Goal: Task Accomplishment & Management: Complete application form

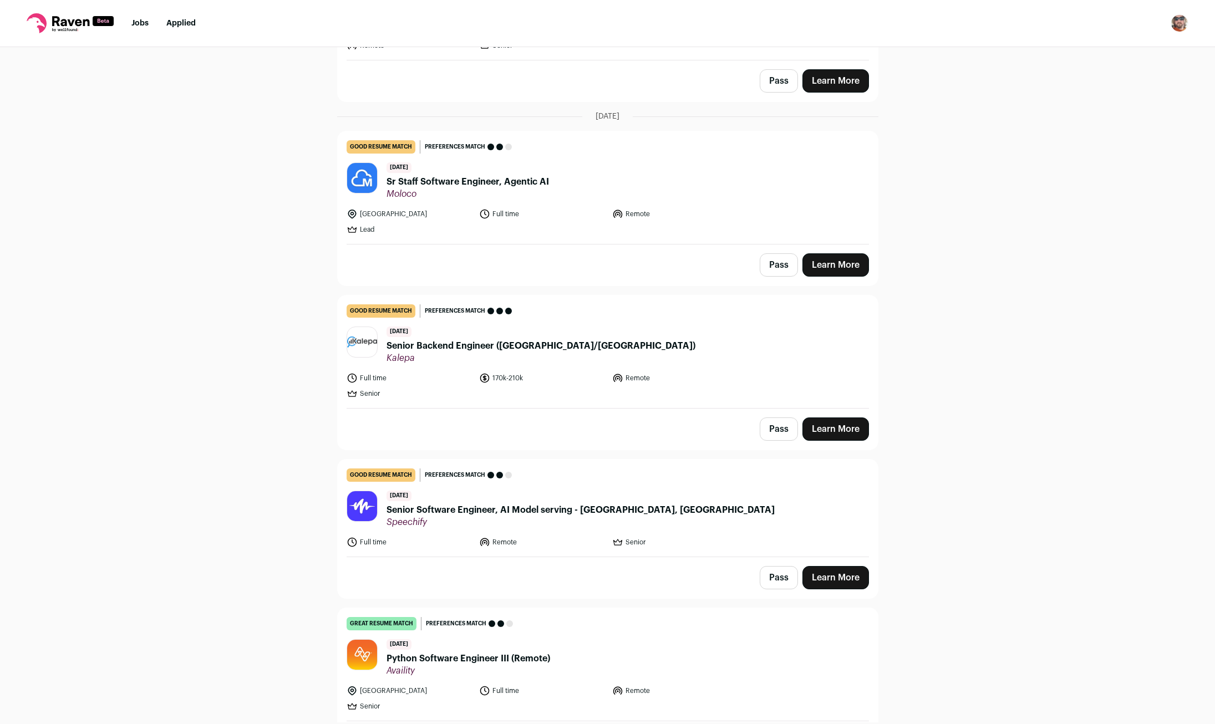
scroll to position [1098, 0]
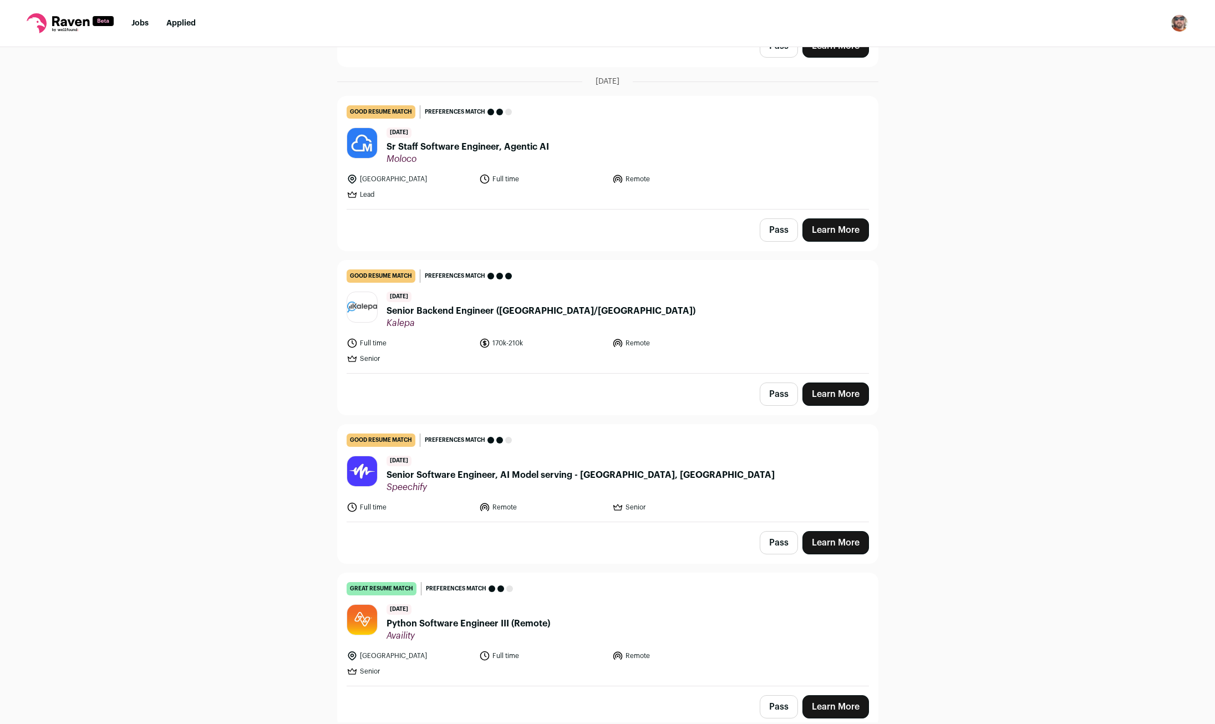
click at [426, 308] on span "Senior Backend Engineer ([GEOGRAPHIC_DATA]/[GEOGRAPHIC_DATA])" at bounding box center [540, 310] width 309 height 13
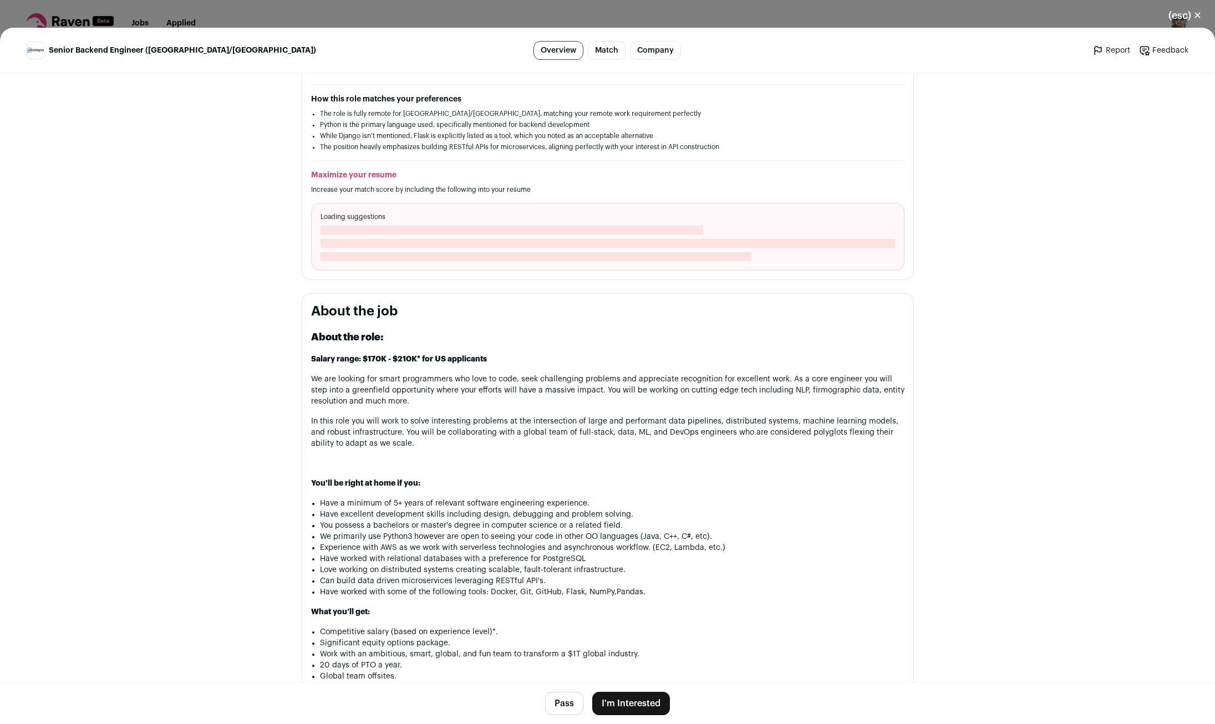
scroll to position [439, 0]
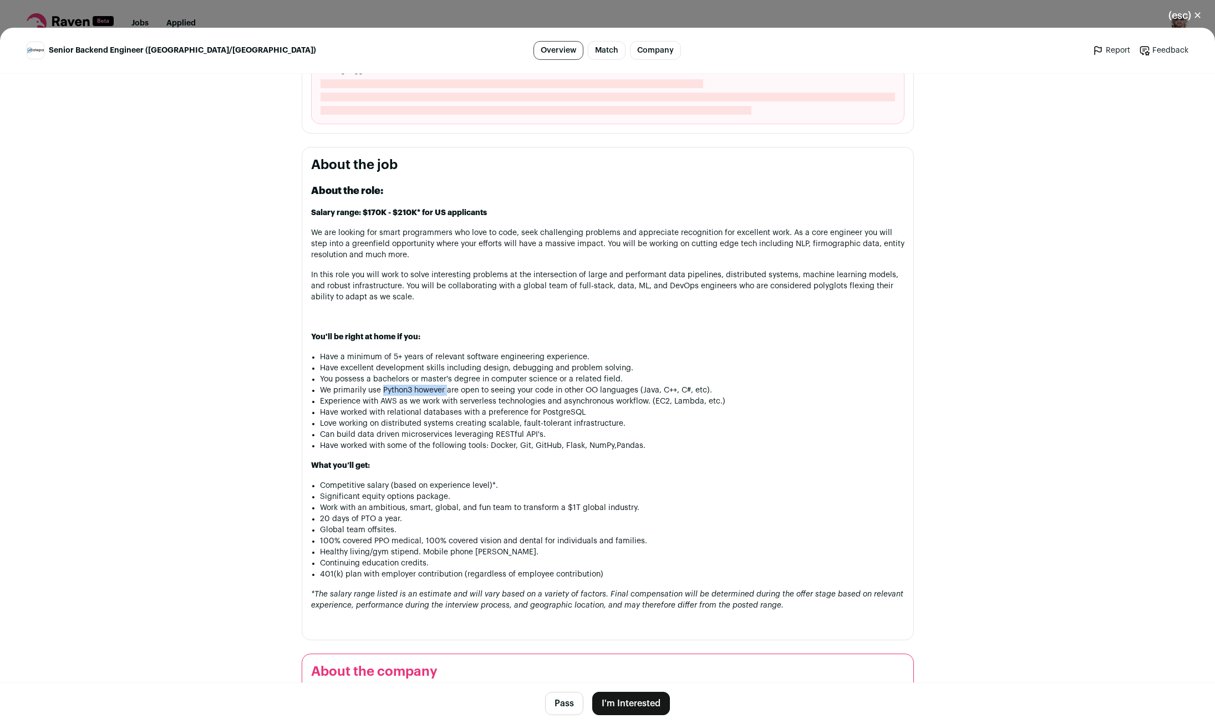
drag, startPoint x: 383, startPoint y: 394, endPoint x: 449, endPoint y: 396, distance: 66.5
click at [449, 396] on li "We primarily use Python3 however are open to seeing your code in other OO langu…" at bounding box center [612, 390] width 584 height 11
drag, startPoint x: 539, startPoint y: 389, endPoint x: 593, endPoint y: 389, distance: 53.8
click at [588, 389] on li "We primarily use Python3 however are open to seeing your code in other OO langu…" at bounding box center [612, 390] width 584 height 11
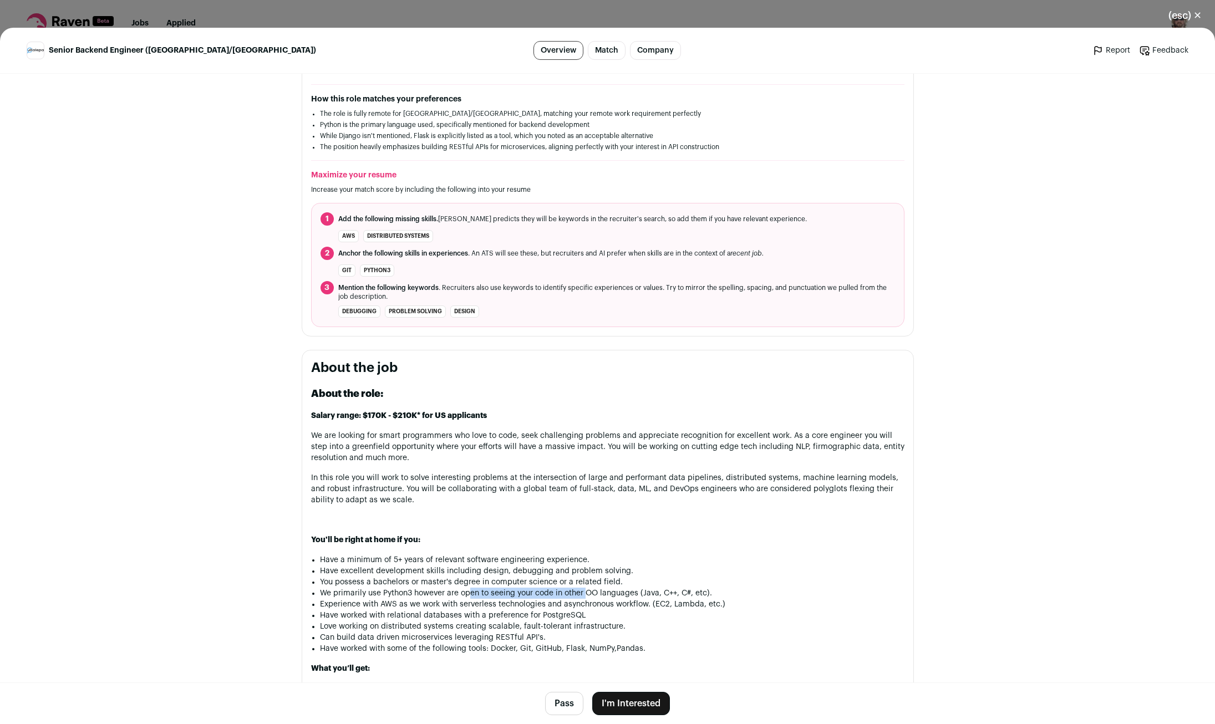
scroll to position [0, 0]
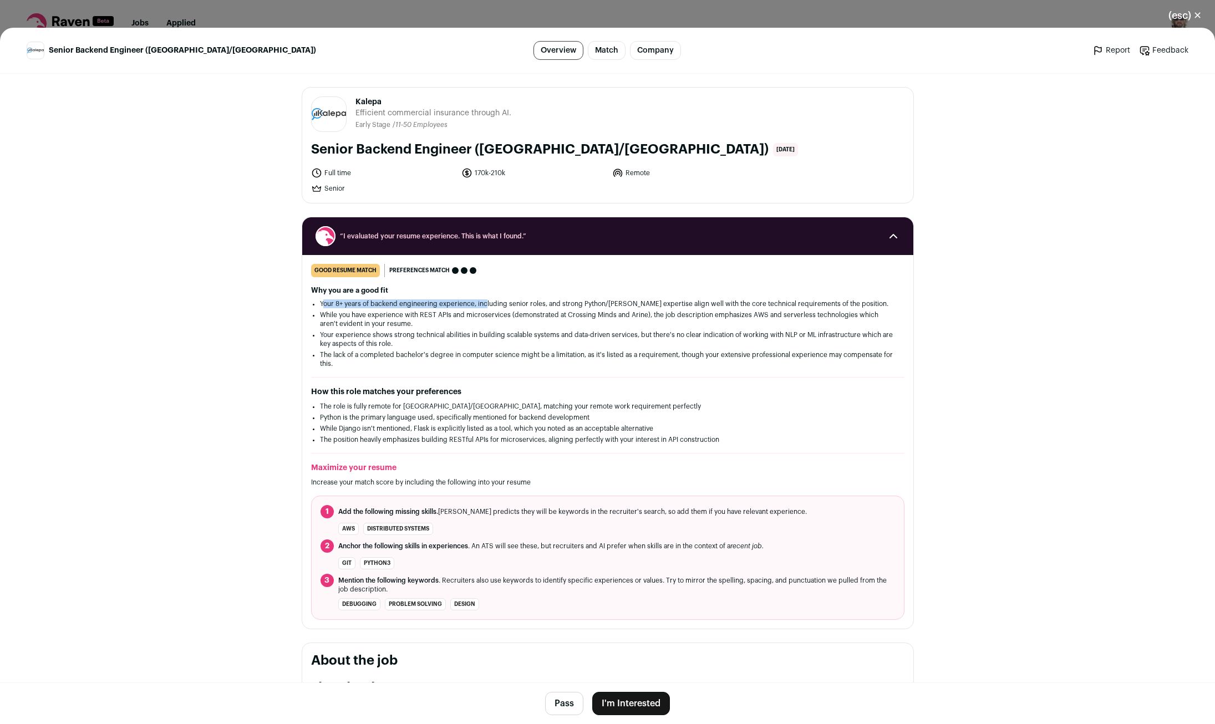
drag, startPoint x: 332, startPoint y: 302, endPoint x: 524, endPoint y: 306, distance: 192.4
click at [502, 305] on li "Your 8+ years of backend engineering experience, including senior roles, and st…" at bounding box center [607, 303] width 575 height 9
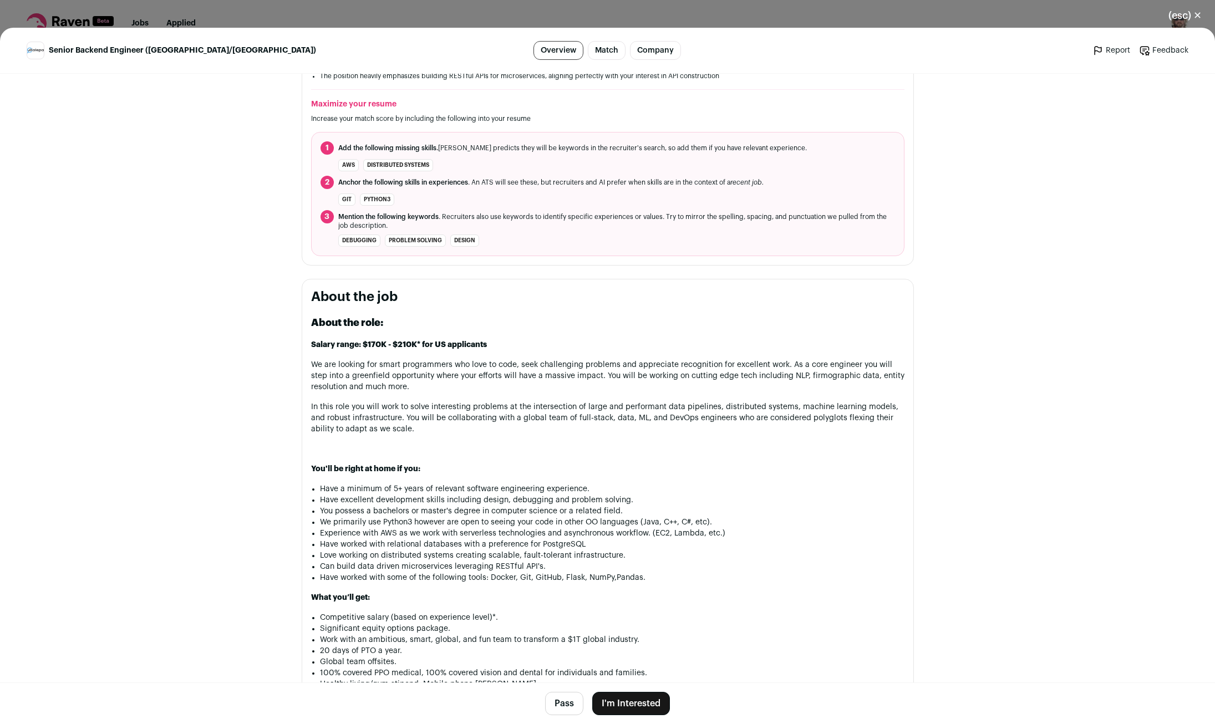
scroll to position [366, 0]
drag, startPoint x: 325, startPoint y: 361, endPoint x: 492, endPoint y: 368, distance: 167.0
click at [492, 368] on p "We are looking for smart programmers who love to code, seek challenging problem…" at bounding box center [607, 373] width 593 height 33
drag, startPoint x: 533, startPoint y: 366, endPoint x: 633, endPoint y: 366, distance: 99.8
click at [628, 366] on p "We are looking for smart programmers who love to code, seek challenging problem…" at bounding box center [607, 373] width 593 height 33
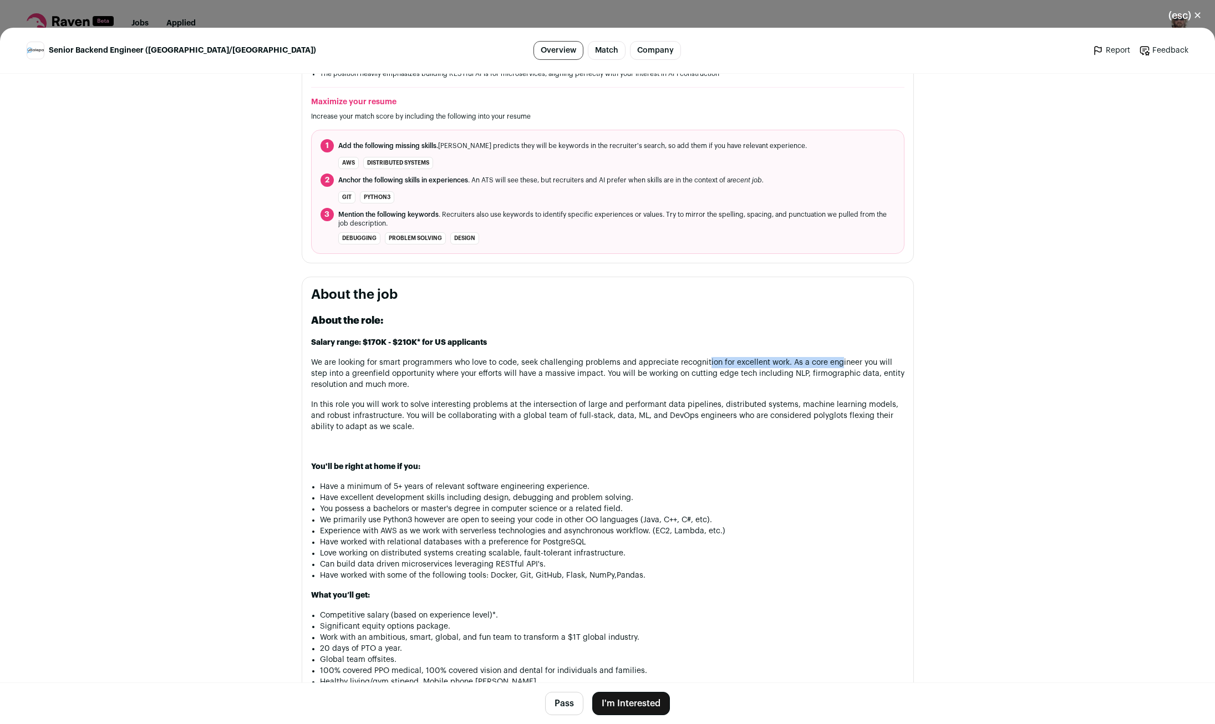
drag, startPoint x: 706, startPoint y: 362, endPoint x: 843, endPoint y: 362, distance: 137.5
click at [841, 362] on p "We are looking for smart programmers who love to code, seek challenging problem…" at bounding box center [607, 373] width 593 height 33
drag, startPoint x: 855, startPoint y: 362, endPoint x: 370, endPoint y: 375, distance: 485.3
click at [370, 375] on p "We are looking for smart programmers who love to code, seek challenging problem…" at bounding box center [607, 373] width 593 height 33
drag, startPoint x: 398, startPoint y: 375, endPoint x: 553, endPoint y: 376, distance: 154.7
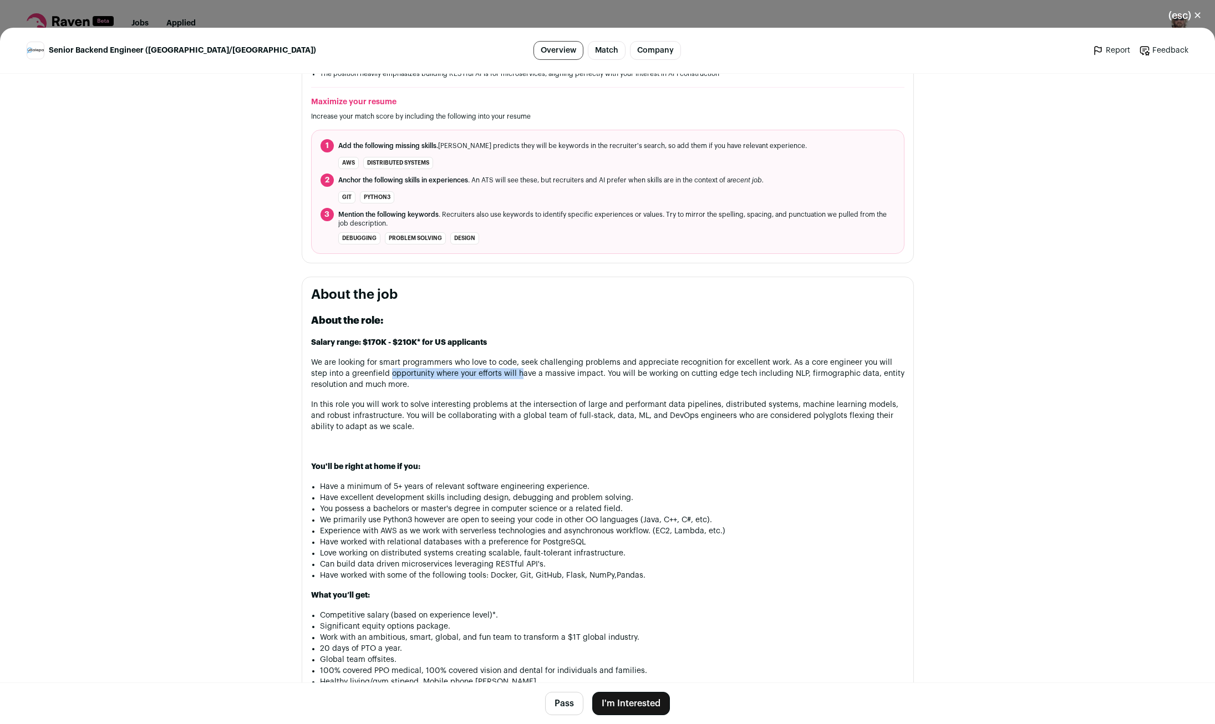
click at [541, 376] on p "We are looking for smart programmers who love to code, seek challenging problem…" at bounding box center [607, 373] width 593 height 33
drag, startPoint x: 577, startPoint y: 376, endPoint x: 713, endPoint y: 380, distance: 136.4
click at [699, 379] on p "We are looking for smart programmers who love to code, seek challenging problem…" at bounding box center [607, 373] width 593 height 33
drag, startPoint x: 737, startPoint y: 379, endPoint x: 787, endPoint y: 378, distance: 50.5
click at [787, 378] on p "We are looking for smart programmers who love to code, seek challenging problem…" at bounding box center [607, 373] width 593 height 33
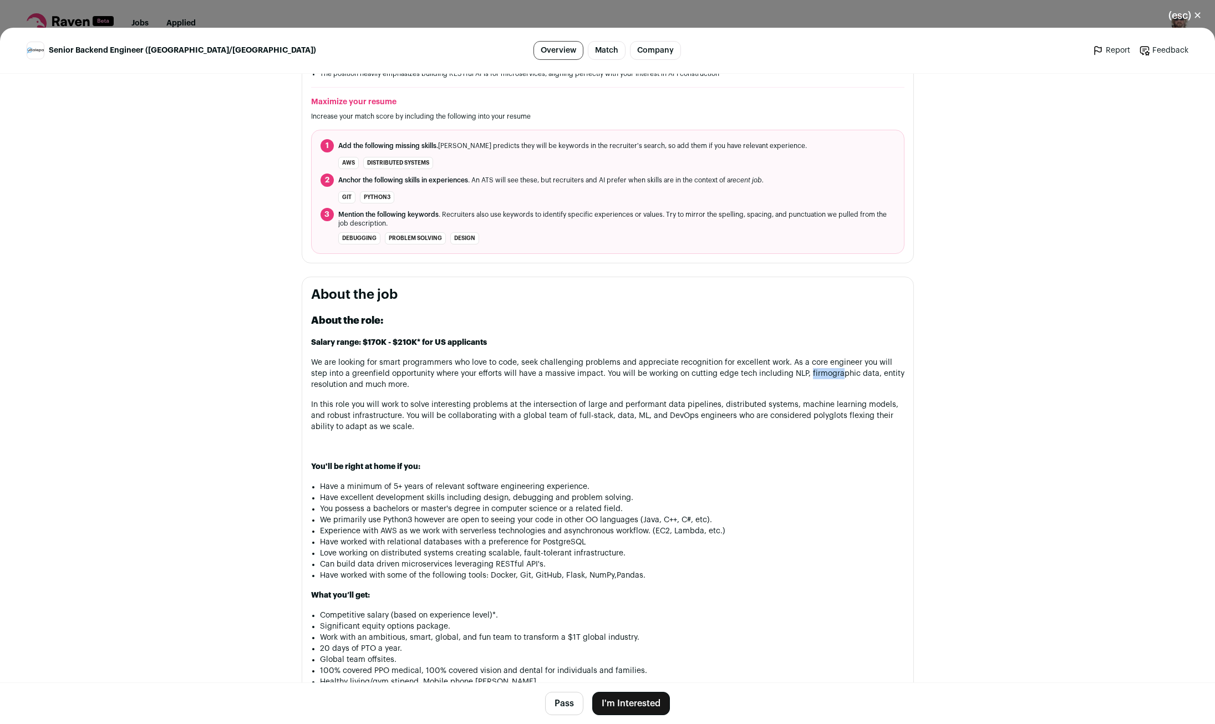
drag, startPoint x: 808, startPoint y: 379, endPoint x: 841, endPoint y: 374, distance: 33.6
click at [841, 374] on p "We are looking for smart programmers who love to code, seek challenging problem…" at bounding box center [607, 373] width 593 height 33
drag, startPoint x: 881, startPoint y: 378, endPoint x: 400, endPoint y: 387, distance: 481.8
click at [400, 387] on p "We are looking for smart programmers who love to code, seek challenging problem…" at bounding box center [607, 373] width 593 height 33
drag, startPoint x: 314, startPoint y: 408, endPoint x: 523, endPoint y: 407, distance: 208.5
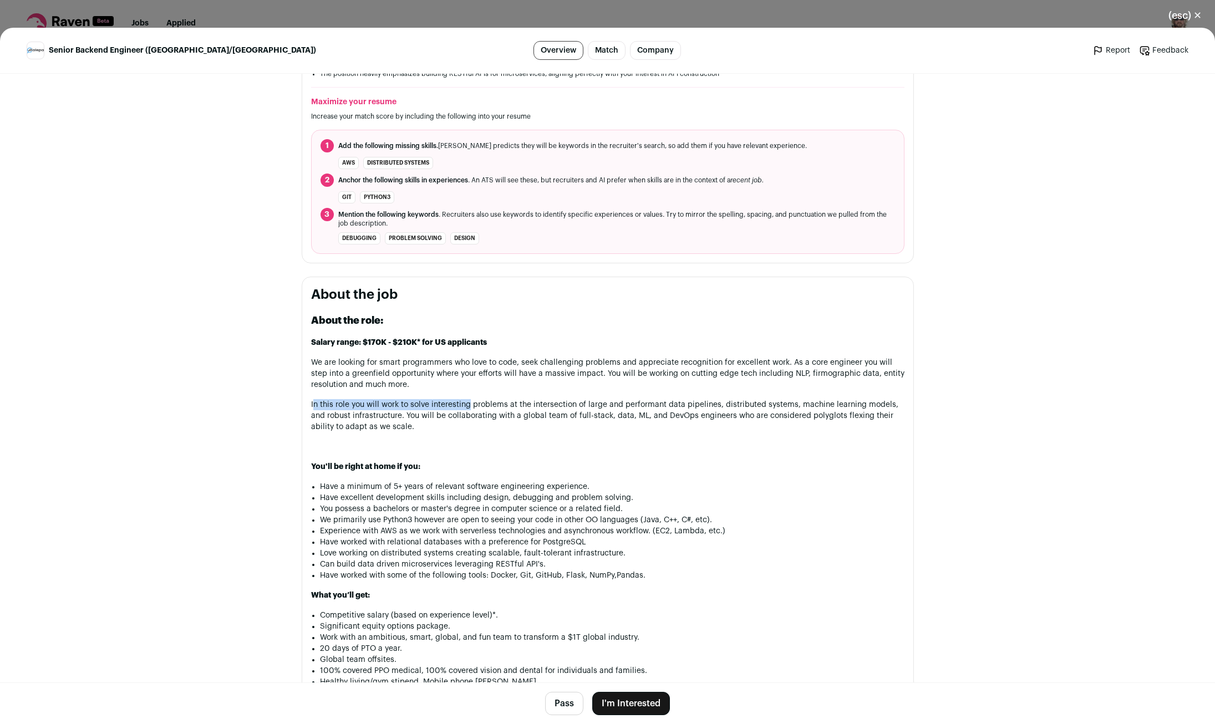
click at [481, 407] on p "In this role you will work to solve interesting problems at the intersection of…" at bounding box center [607, 415] width 593 height 33
drag, startPoint x: 579, startPoint y: 407, endPoint x: 657, endPoint y: 407, distance: 78.2
click at [648, 407] on p "In this role you will work to solve interesting problems at the intersection of…" at bounding box center [607, 415] width 593 height 33
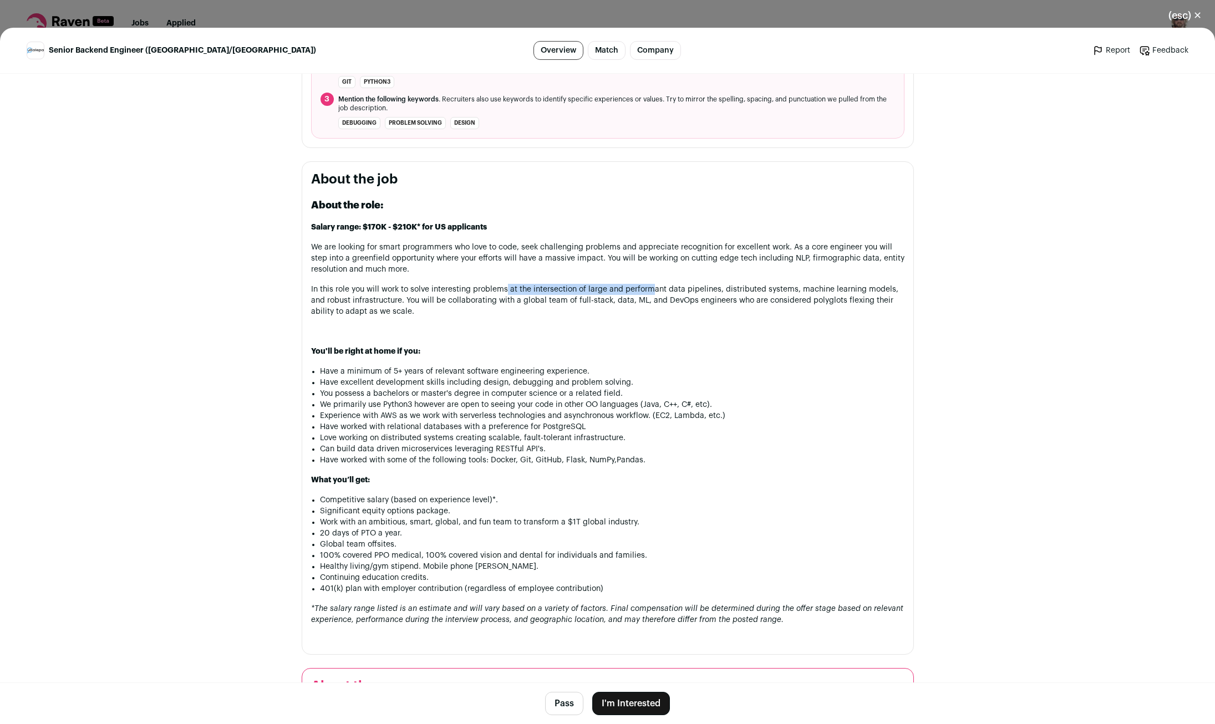
scroll to position [585, 0]
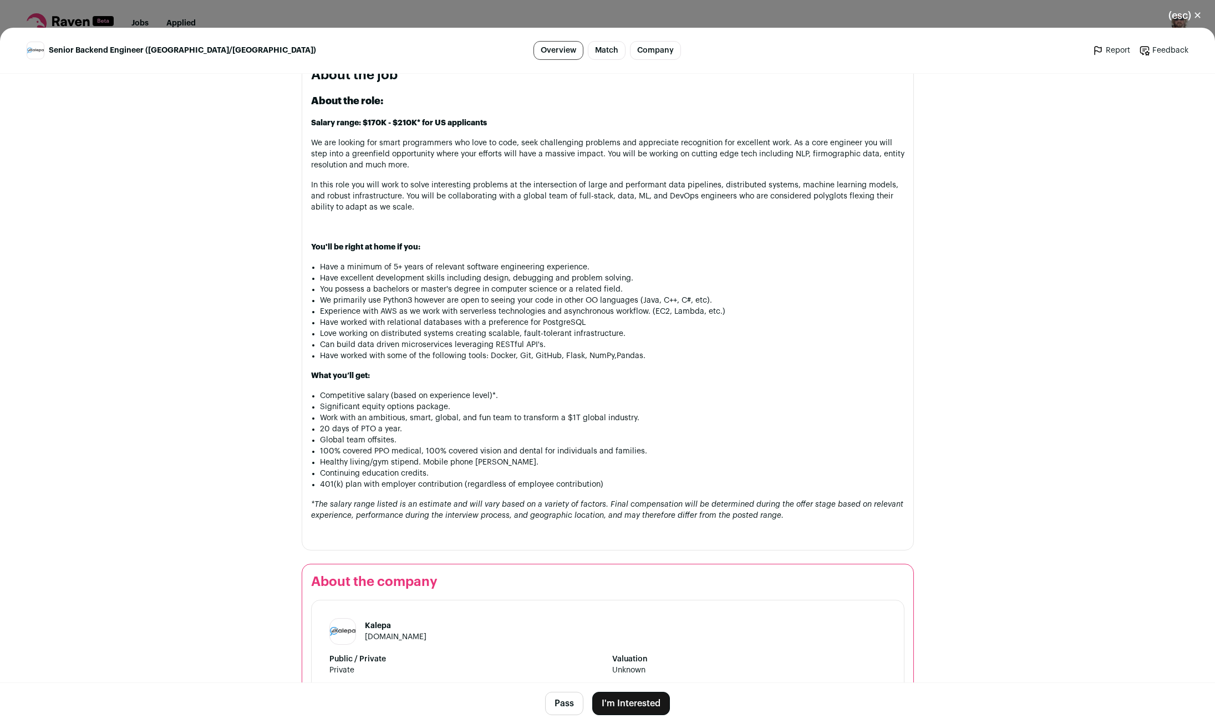
click at [527, 20] on div "(esc) ✕ Senior Backend Engineer ([GEOGRAPHIC_DATA]/[GEOGRAPHIC_DATA]) Overview …" at bounding box center [607, 362] width 1215 height 724
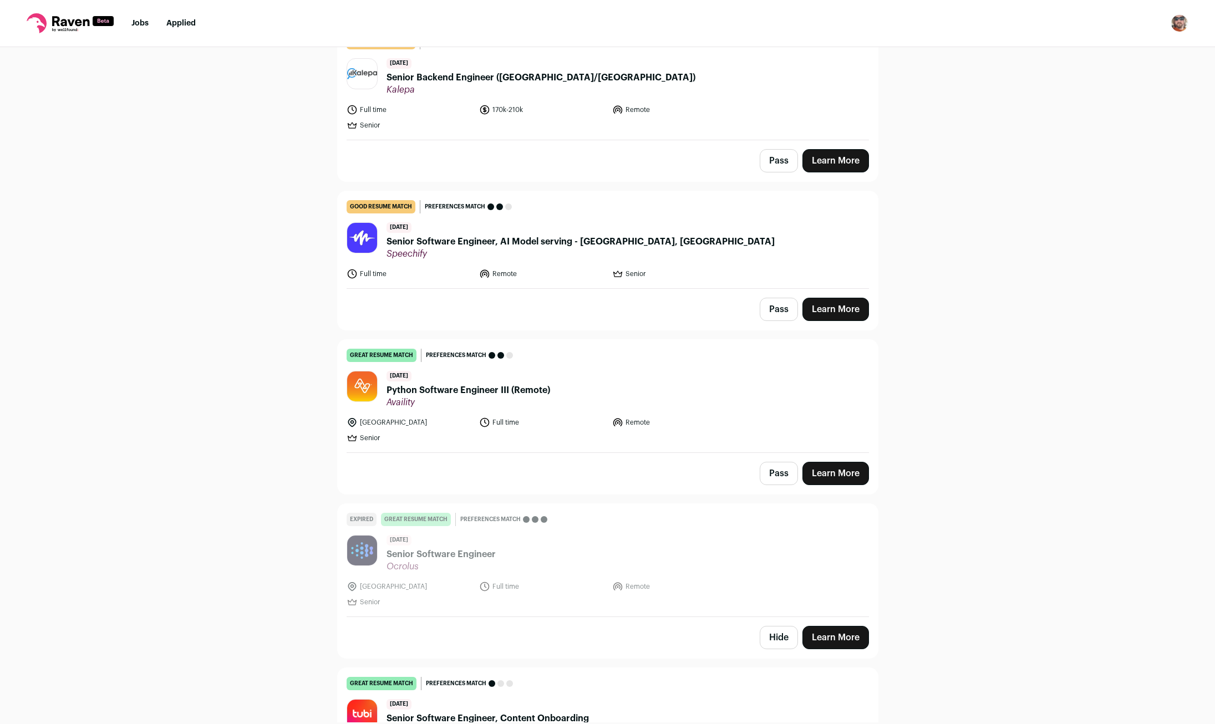
scroll to position [1390, 0]
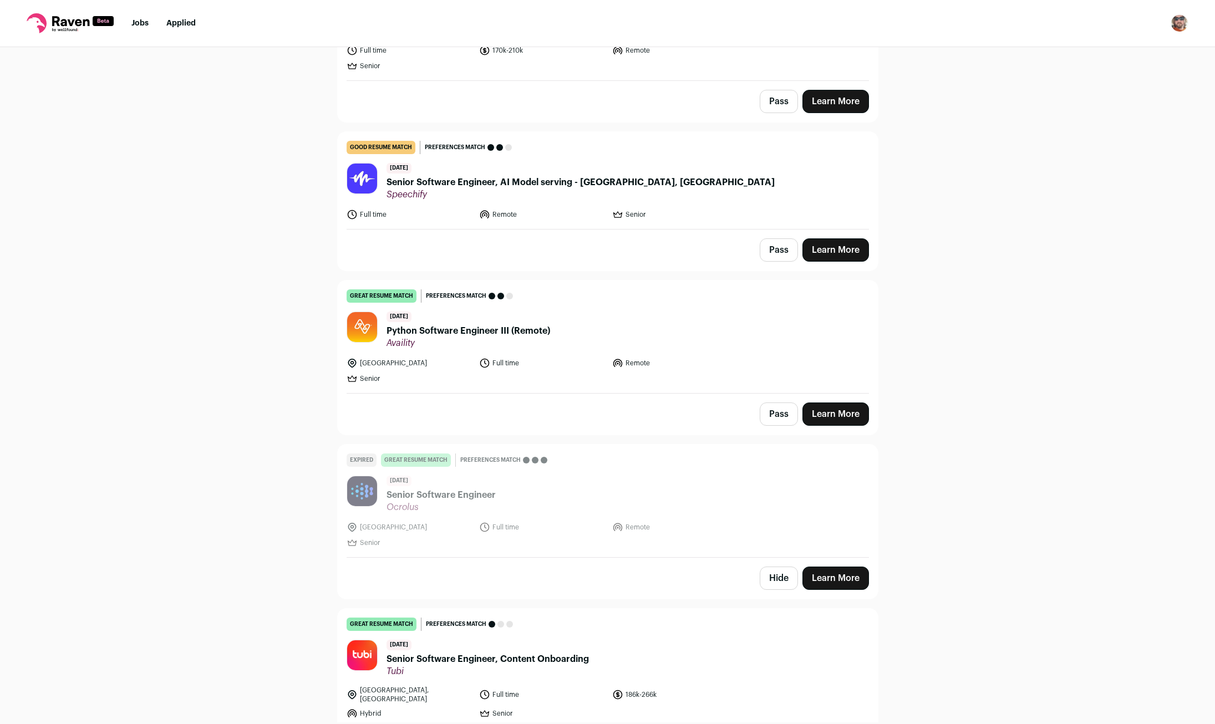
click at [519, 324] on span "Python Software Engineer III (Remote)" at bounding box center [468, 330] width 164 height 13
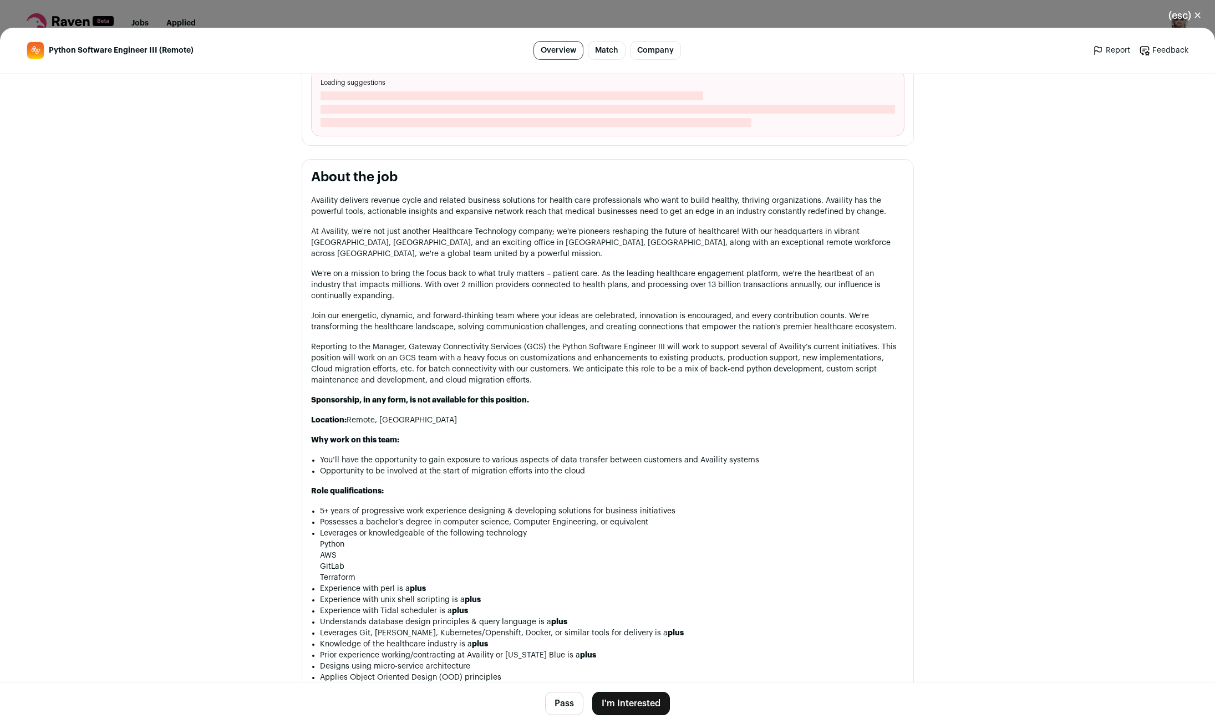
scroll to position [439, 0]
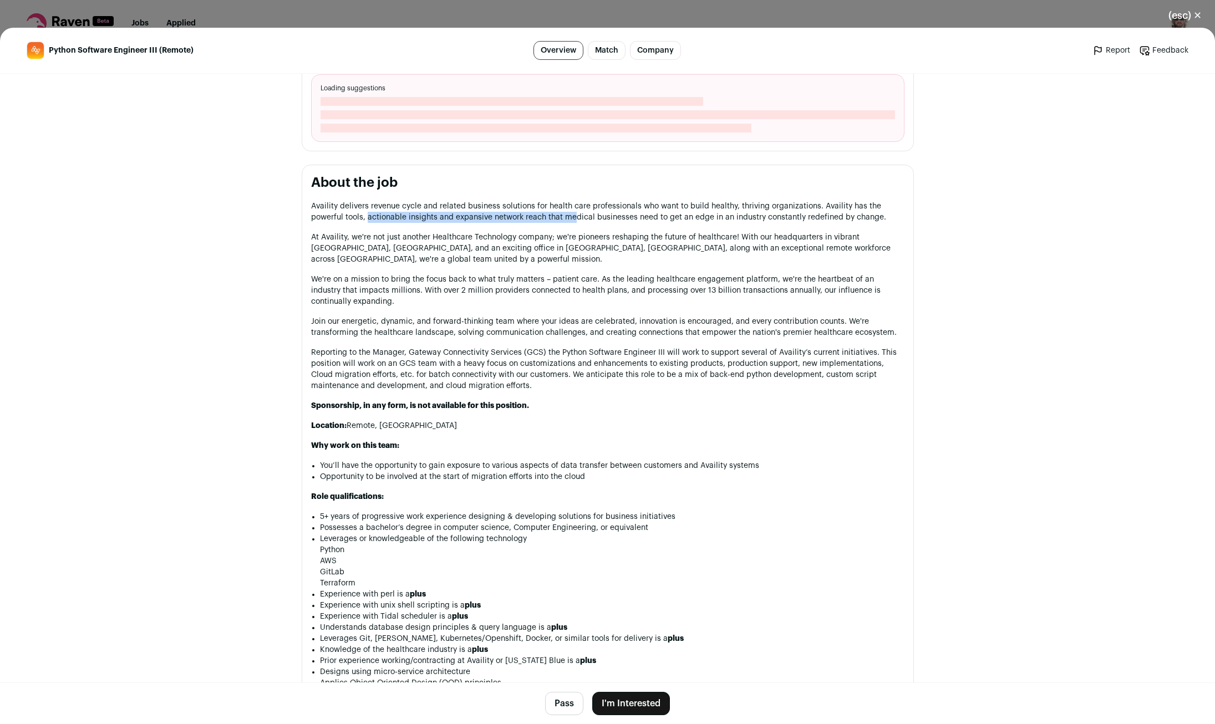
drag, startPoint x: 417, startPoint y: 216, endPoint x: 593, endPoint y: 212, distance: 175.8
click at [583, 212] on p "Availity delivers revenue cycle and related business solutions for health care …" at bounding box center [607, 212] width 593 height 22
drag, startPoint x: 554, startPoint y: 206, endPoint x: 666, endPoint y: 200, distance: 112.7
click at [652, 201] on p "Availity delivers revenue cycle and related business solutions for health care …" at bounding box center [607, 212] width 593 height 22
drag, startPoint x: 799, startPoint y: 205, endPoint x: 818, endPoint y: 205, distance: 18.3
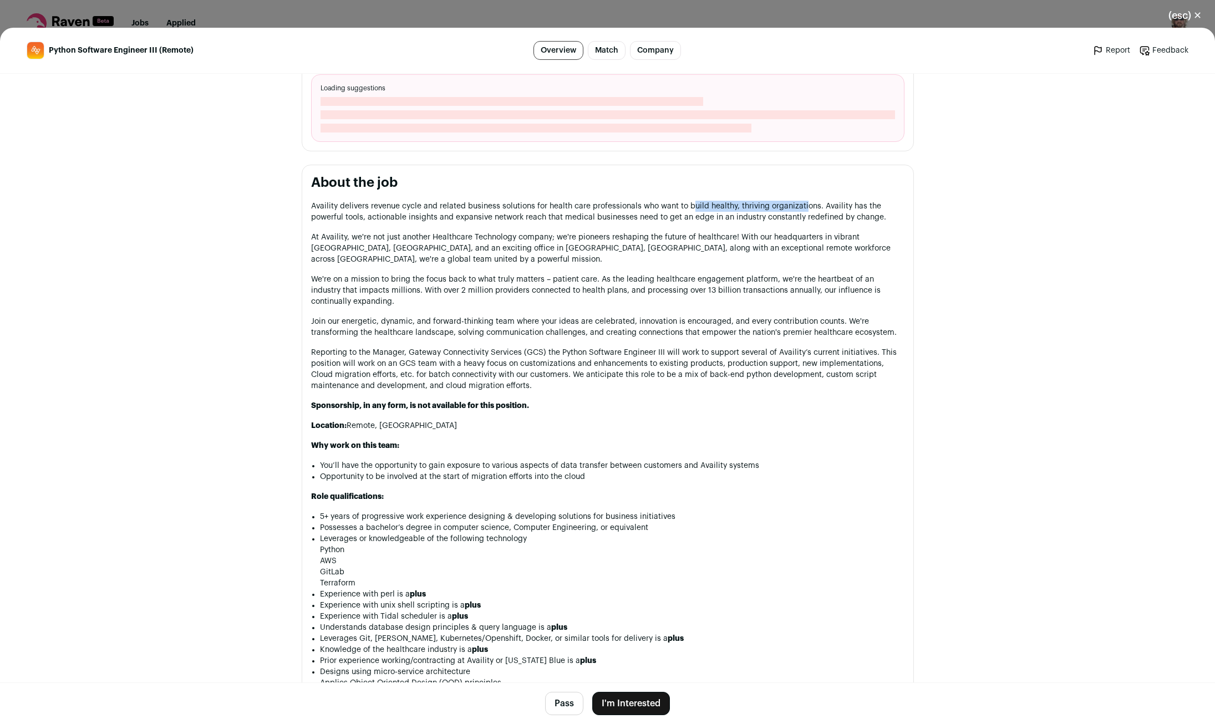
click at [809, 205] on p "Availity delivers revenue cycle and related business solutions for health care …" at bounding box center [607, 212] width 593 height 22
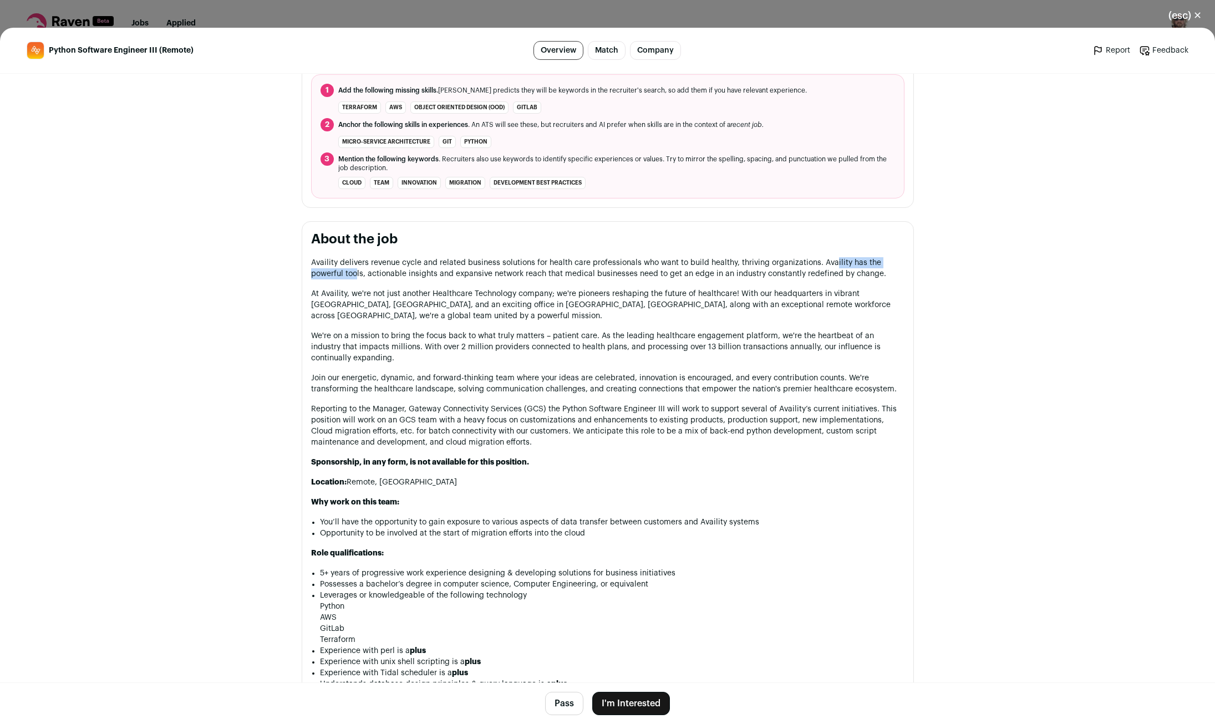
drag, startPoint x: 833, startPoint y: 266, endPoint x: 369, endPoint y: 275, distance: 464.1
click at [359, 277] on p "Availity delivers revenue cycle and related business solutions for health care …" at bounding box center [607, 268] width 593 height 22
drag, startPoint x: 489, startPoint y: 275, endPoint x: 584, endPoint y: 281, distance: 95.0
drag, startPoint x: 478, startPoint y: 294, endPoint x: 491, endPoint y: 294, distance: 12.8
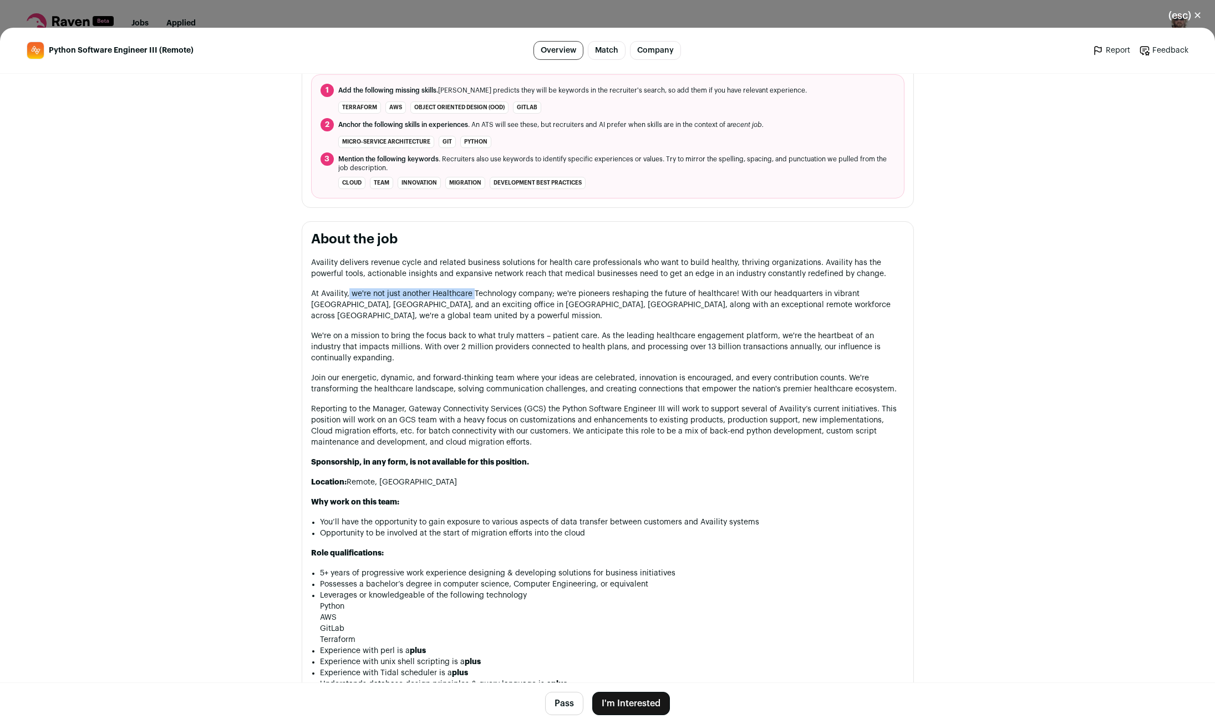
click at [483, 294] on p "At Availity, we're not just another Healthcare Technology company; we're pionee…" at bounding box center [607, 304] width 593 height 33
drag, startPoint x: 471, startPoint y: 340, endPoint x: 574, endPoint y: 340, distance: 103.1
click at [543, 340] on p "We're on a mission to bring the focus back to what truly matters – patient care…" at bounding box center [607, 346] width 593 height 33
drag, startPoint x: 581, startPoint y: 342, endPoint x: 788, endPoint y: 338, distance: 207.4
click at [785, 338] on p "We're on a mission to bring the focus back to what truly matters – patient care…" at bounding box center [607, 346] width 593 height 33
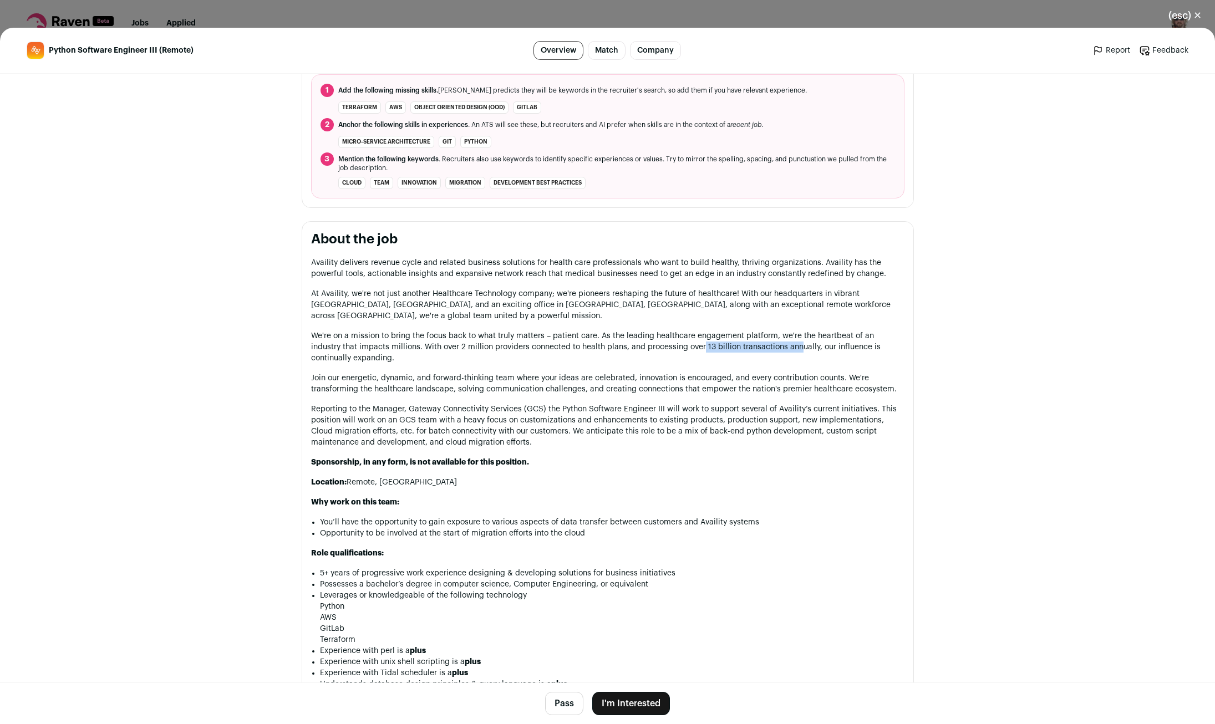
click at [777, 350] on p "We're on a mission to bring the focus back to what truly matters – patient care…" at bounding box center [607, 346] width 593 height 33
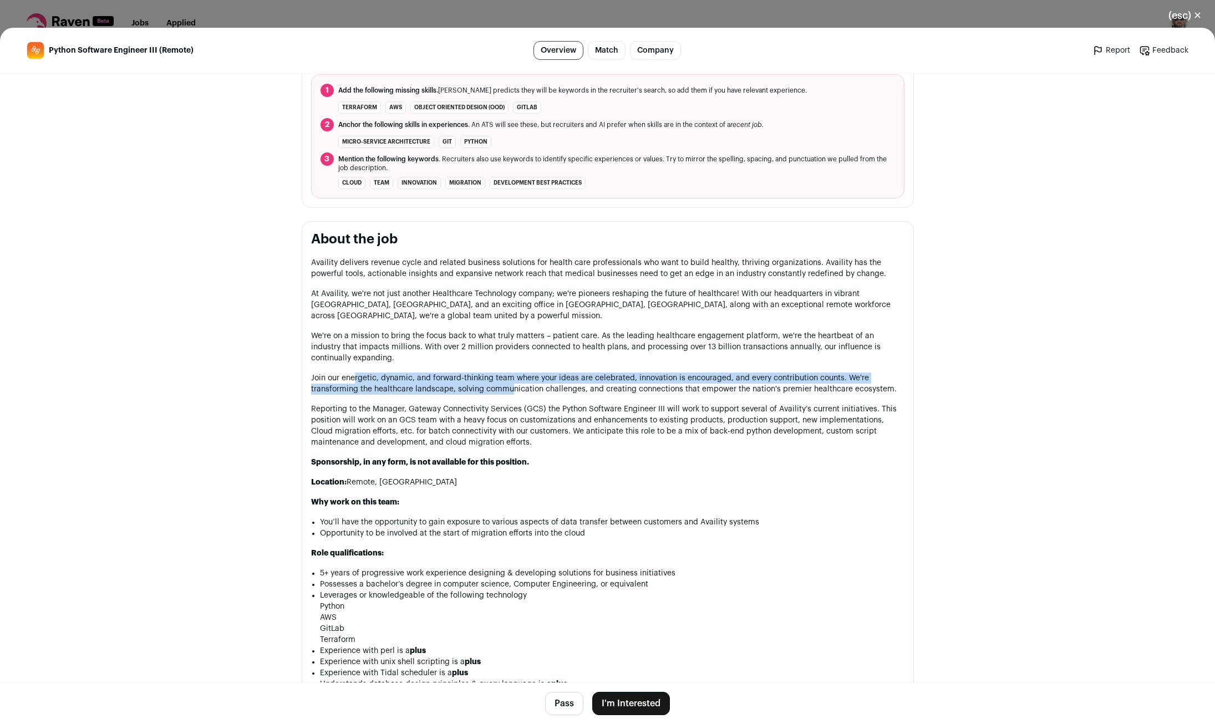
drag, startPoint x: 354, startPoint y: 378, endPoint x: 553, endPoint y: 389, distance: 199.3
click at [537, 387] on p "Join our energetic, dynamic, and forward-thinking team where your ideas are cel…" at bounding box center [607, 384] width 593 height 22
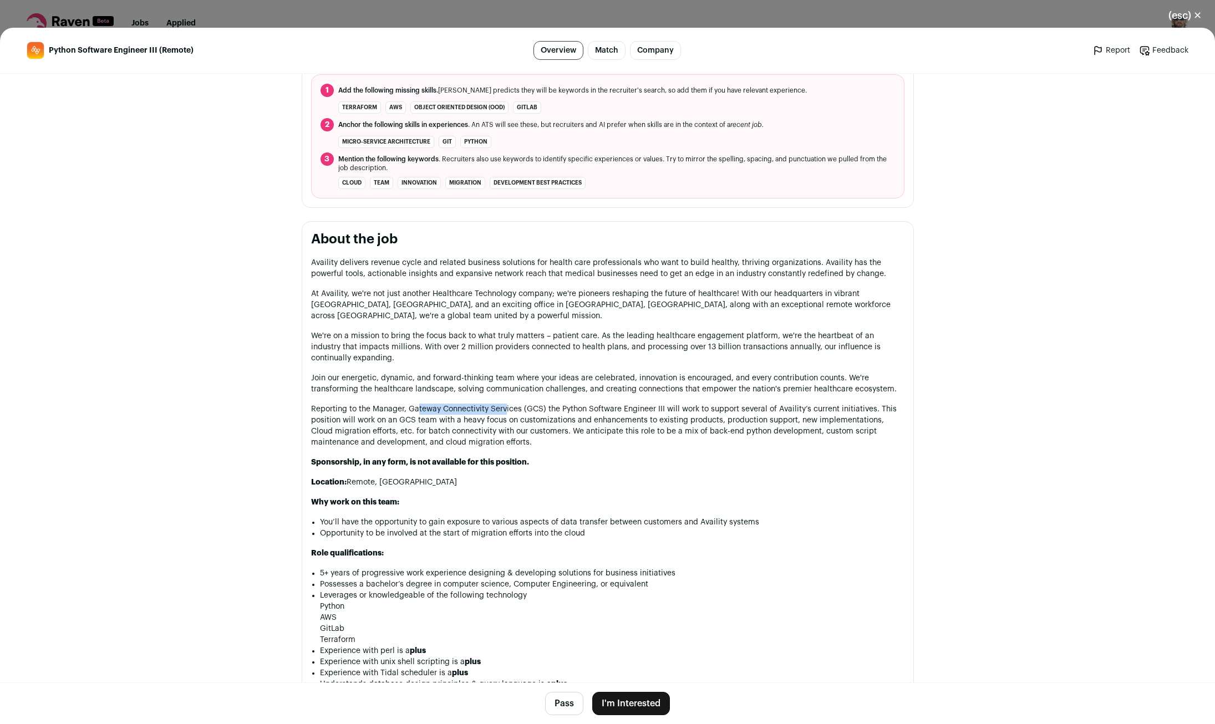
drag, startPoint x: 417, startPoint y: 408, endPoint x: 527, endPoint y: 416, distance: 110.6
click at [527, 416] on p "Reporting to the Manager, Gateway Connectivity Services (GCS) the Python Softwa…" at bounding box center [607, 426] width 593 height 44
click at [569, 422] on p "Reporting to the Manager, Gateway Connectivity Services (GCS) the Python Softwa…" at bounding box center [607, 426] width 593 height 44
drag, startPoint x: 640, startPoint y: 405, endPoint x: 758, endPoint y: 406, distance: 118.7
click at [752, 406] on p "Reporting to the Manager, Gateway Connectivity Services (GCS) the Python Softwa…" at bounding box center [607, 426] width 593 height 44
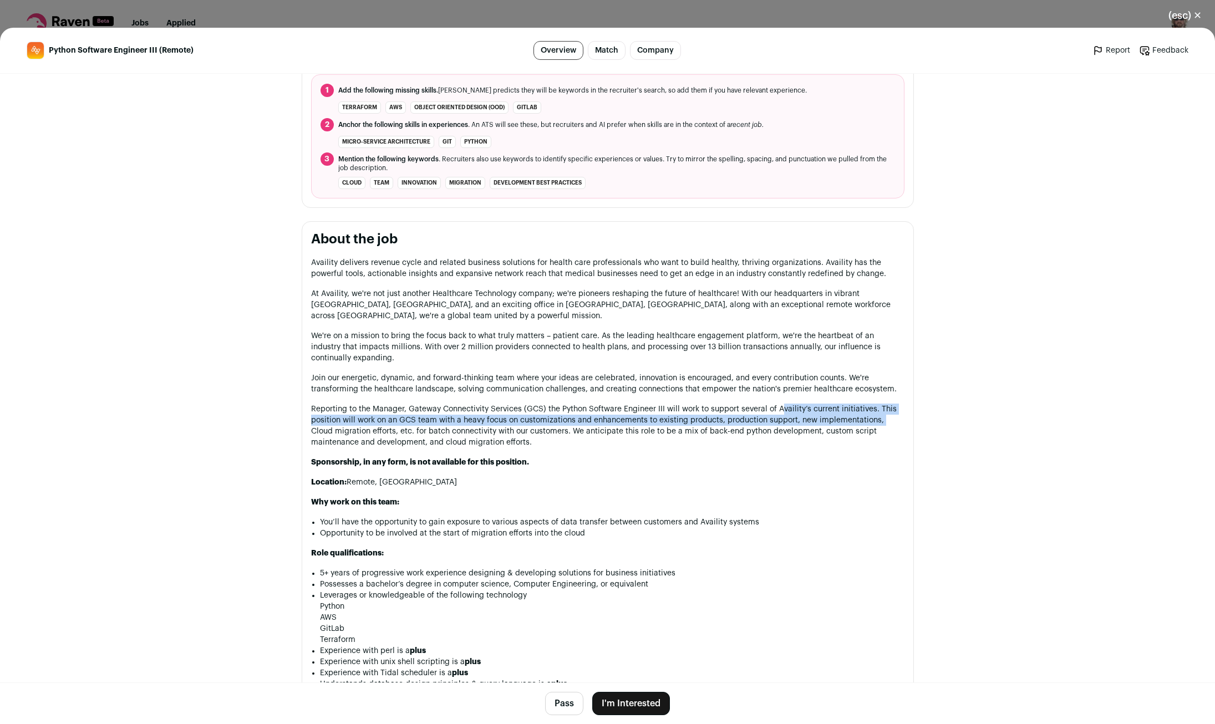
drag, startPoint x: 788, startPoint y: 415, endPoint x: 901, endPoint y: 416, distance: 113.1
click at [899, 416] on p "Reporting to the Manager, Gateway Connectivity Services (GCS) the Python Softwa…" at bounding box center [607, 426] width 593 height 44
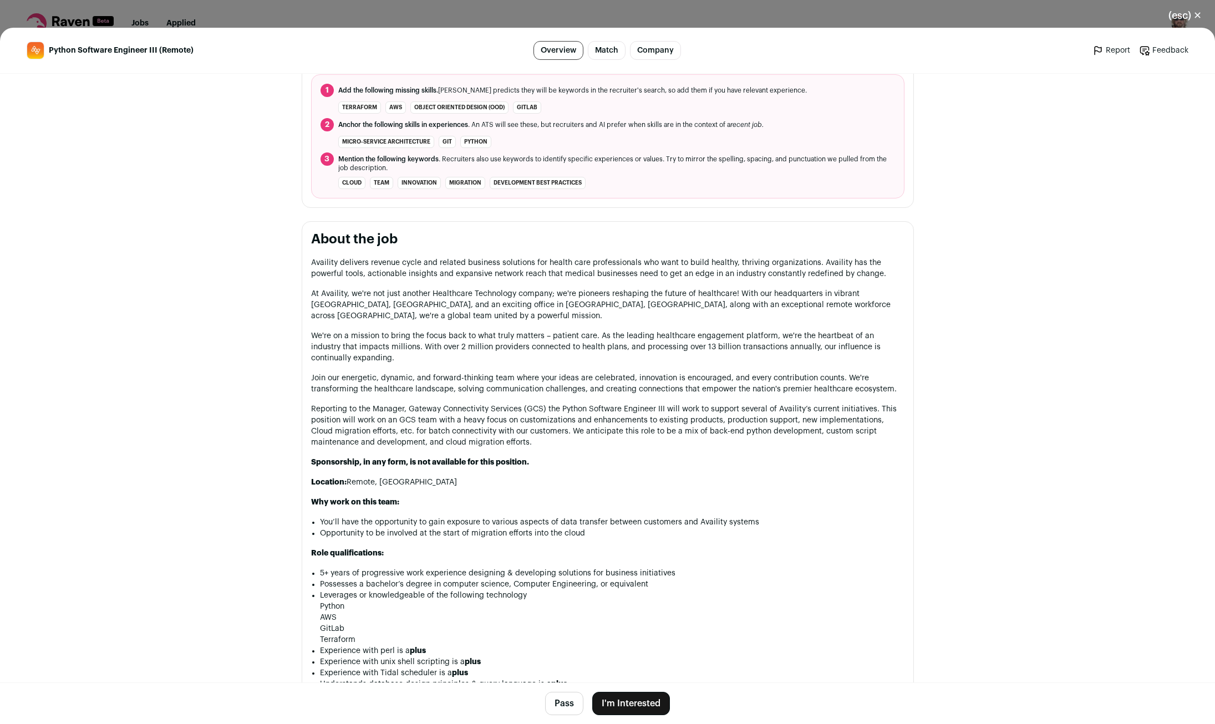
click at [541, 410] on p "Reporting to the Manager, Gateway Connectivity Services (GCS) the Python Softwa…" at bounding box center [607, 426] width 593 height 44
drag, startPoint x: 390, startPoint y: 424, endPoint x: 467, endPoint y: 422, distance: 77.6
click at [460, 422] on p "Reporting to the Manager, Gateway Connectivity Services (GCS) the Python Softwa…" at bounding box center [607, 426] width 593 height 44
drag, startPoint x: 514, startPoint y: 421, endPoint x: 568, endPoint y: 421, distance: 53.8
click at [566, 421] on p "Reporting to the Manager, Gateway Connectivity Services (GCS) the Python Softwa…" at bounding box center [607, 426] width 593 height 44
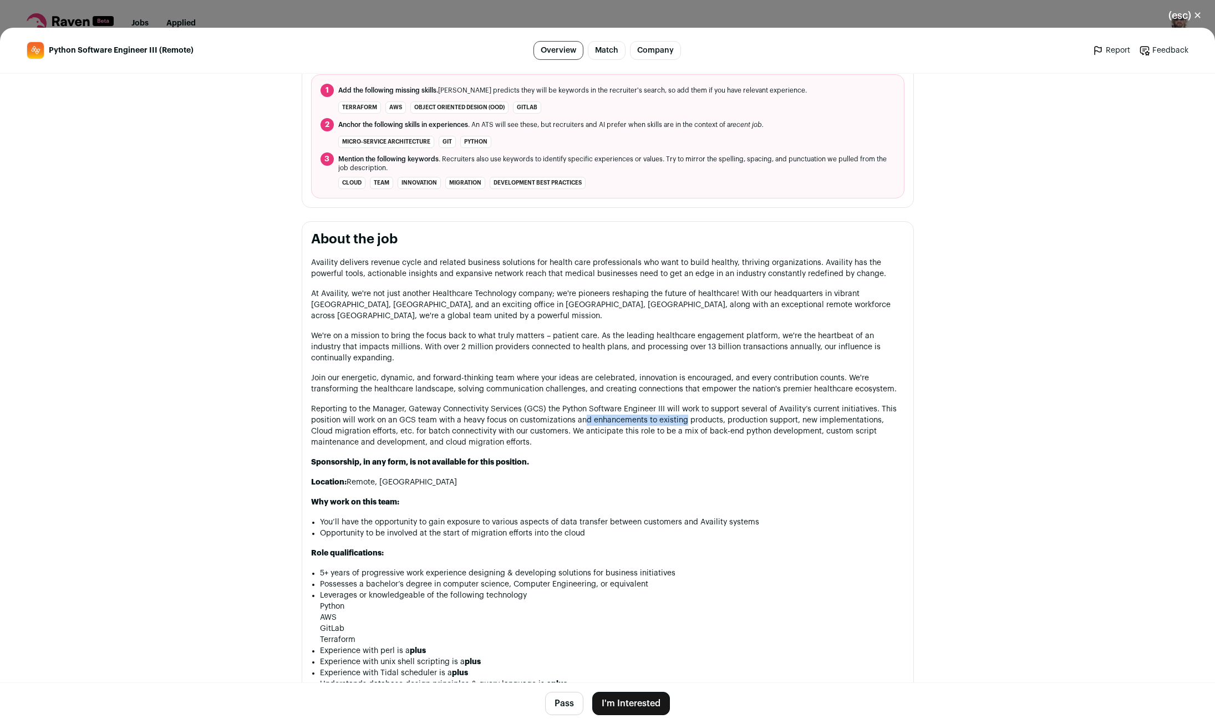
drag, startPoint x: 629, startPoint y: 423, endPoint x: 720, endPoint y: 423, distance: 90.9
click at [701, 423] on p "Reporting to the Manager, Gateway Connectivity Services (GCS) the Python Softwa…" at bounding box center [607, 426] width 593 height 44
drag, startPoint x: 863, startPoint y: 422, endPoint x: 870, endPoint y: 422, distance: 7.2
click at [868, 422] on p "Reporting to the Manager, Gateway Connectivity Services (GCS) the Python Softwa…" at bounding box center [607, 426] width 593 height 44
click at [149, 23] on div "(esc) ✕ Python Software Engineer III (Remote) Overview Match Company Report Fee…" at bounding box center [607, 362] width 1215 height 724
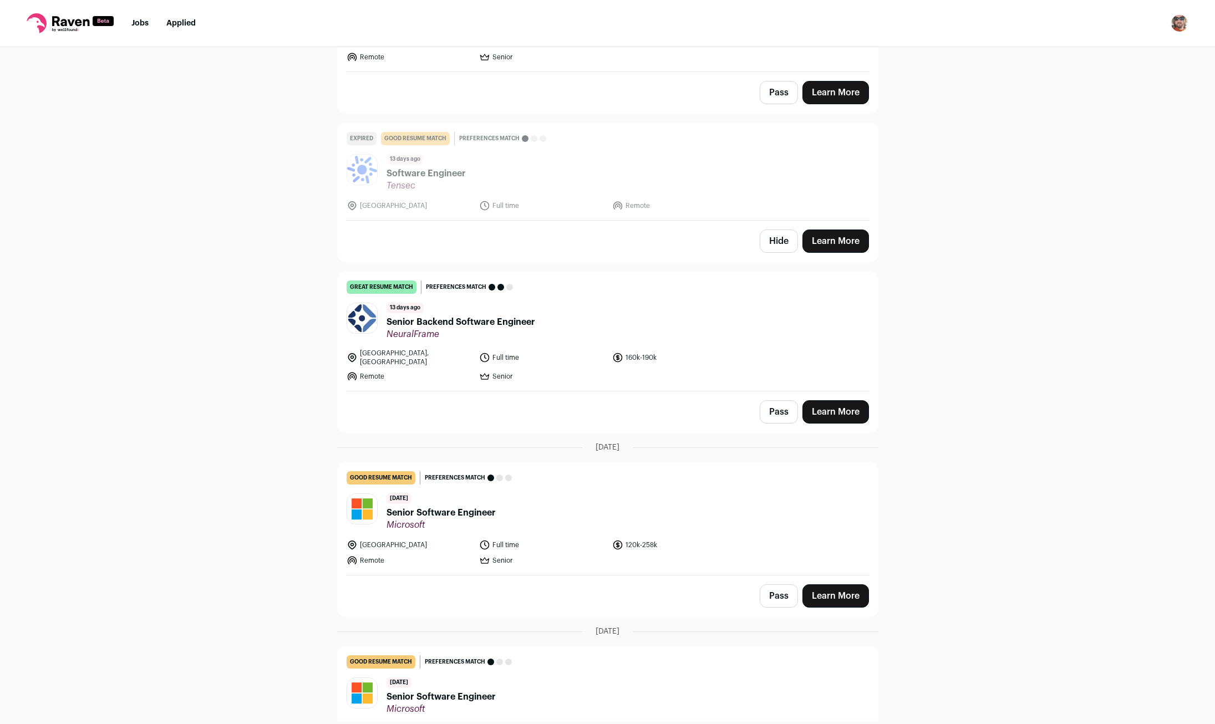
scroll to position [0, 0]
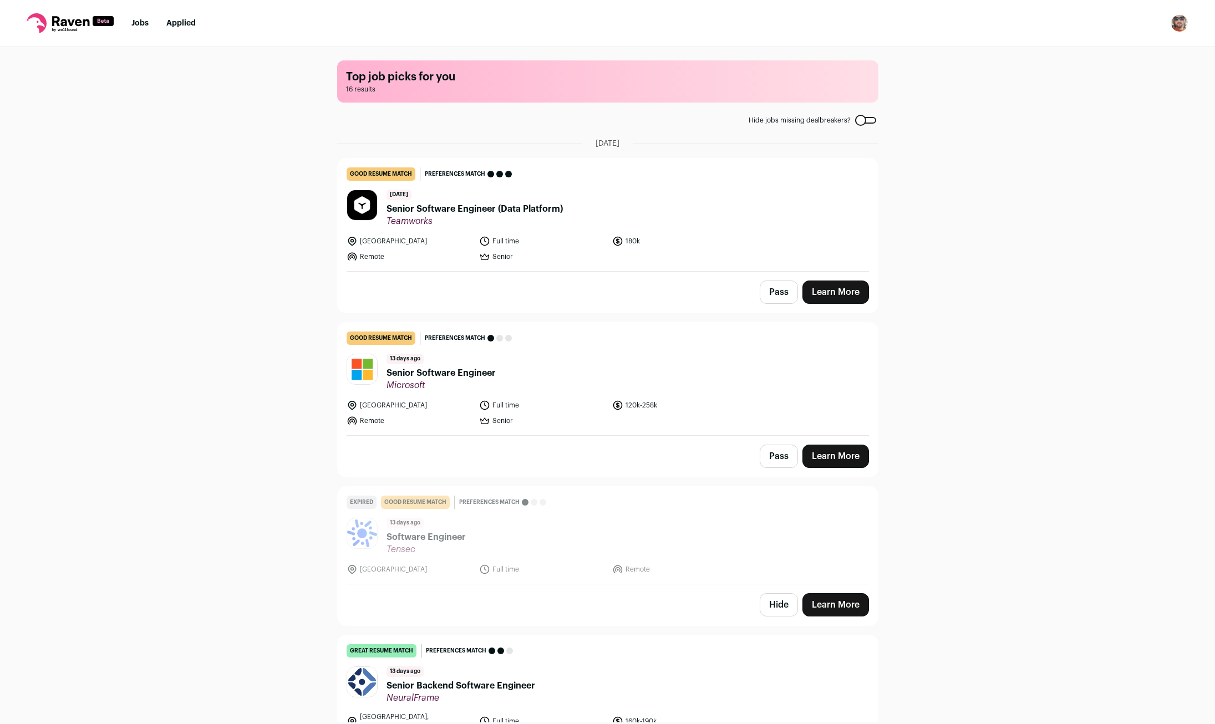
click at [777, 461] on button "Pass" at bounding box center [779, 456] width 38 height 23
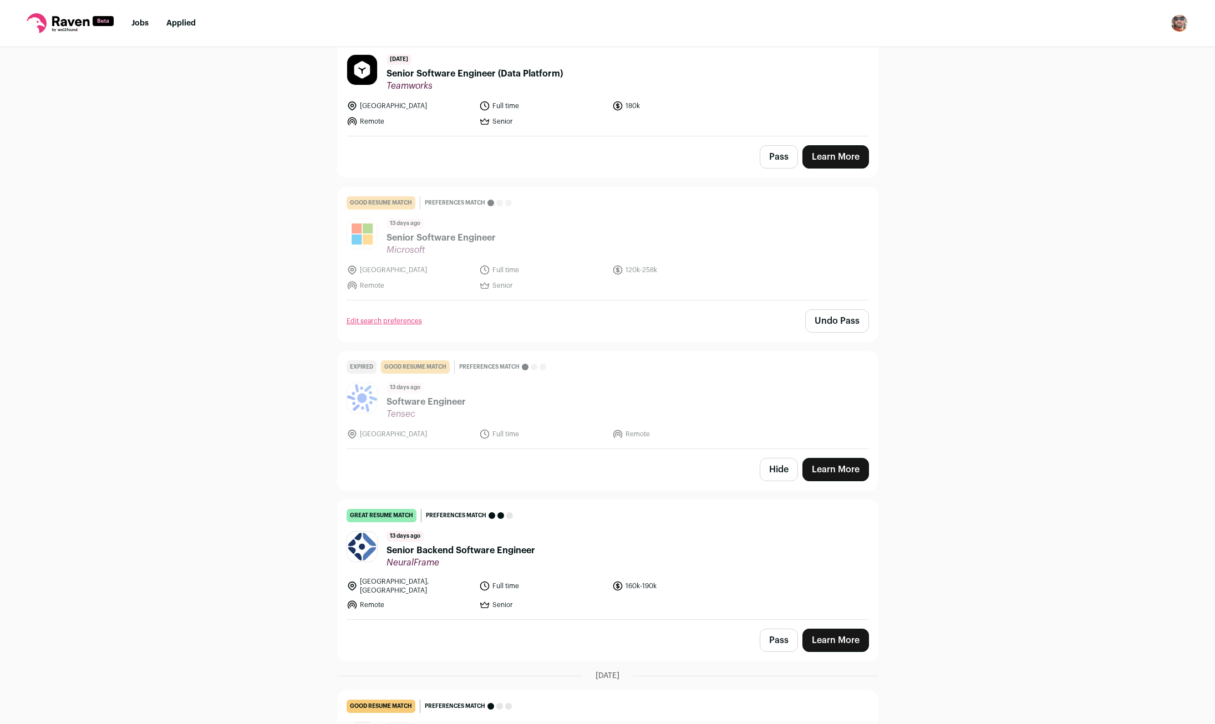
scroll to position [220, 0]
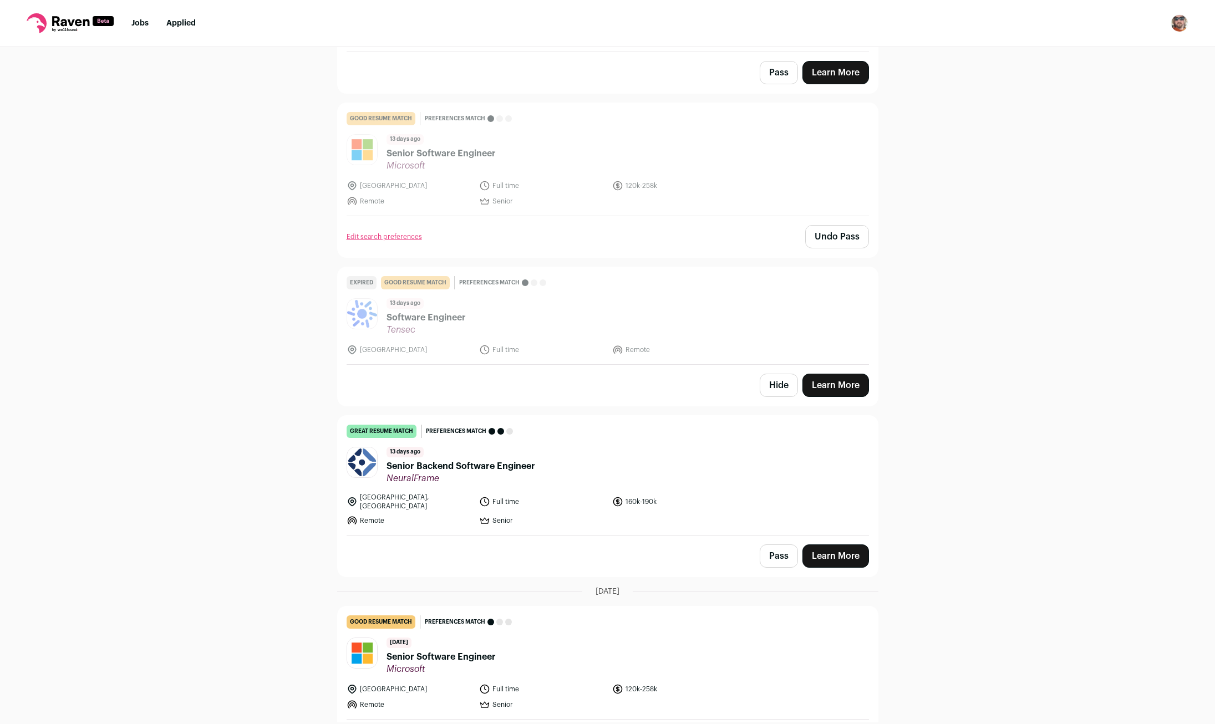
click at [497, 460] on span "Senior Backend Software Engineer" at bounding box center [460, 466] width 149 height 13
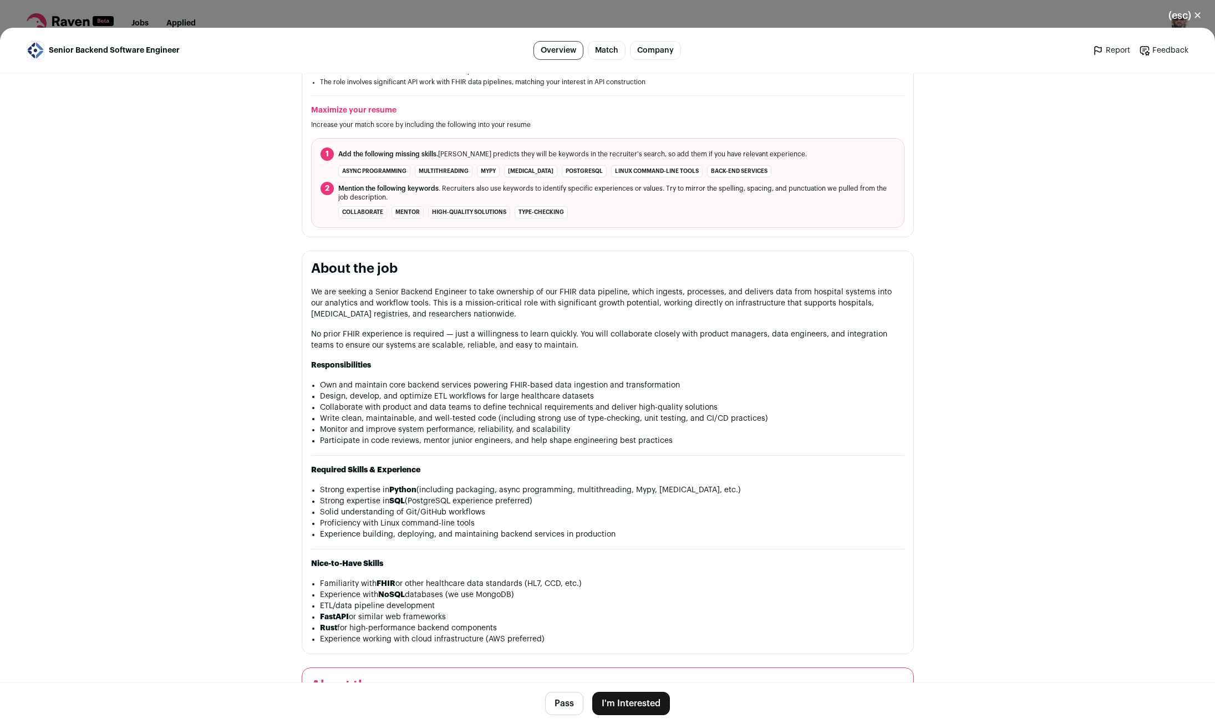
scroll to position [366, 0]
drag, startPoint x: 522, startPoint y: 482, endPoint x: 534, endPoint y: 482, distance: 12.8
click at [528, 482] on div "We are seeking a Senior Backend Engineer to take ownership of our FHIR data pip…" at bounding box center [607, 464] width 593 height 358
drag, startPoint x: 557, startPoint y: 487, endPoint x: 592, endPoint y: 489, distance: 35.0
click at [592, 489] on li "Strong expertise in Python (including packaging, async programming, multithread…" at bounding box center [612, 488] width 584 height 11
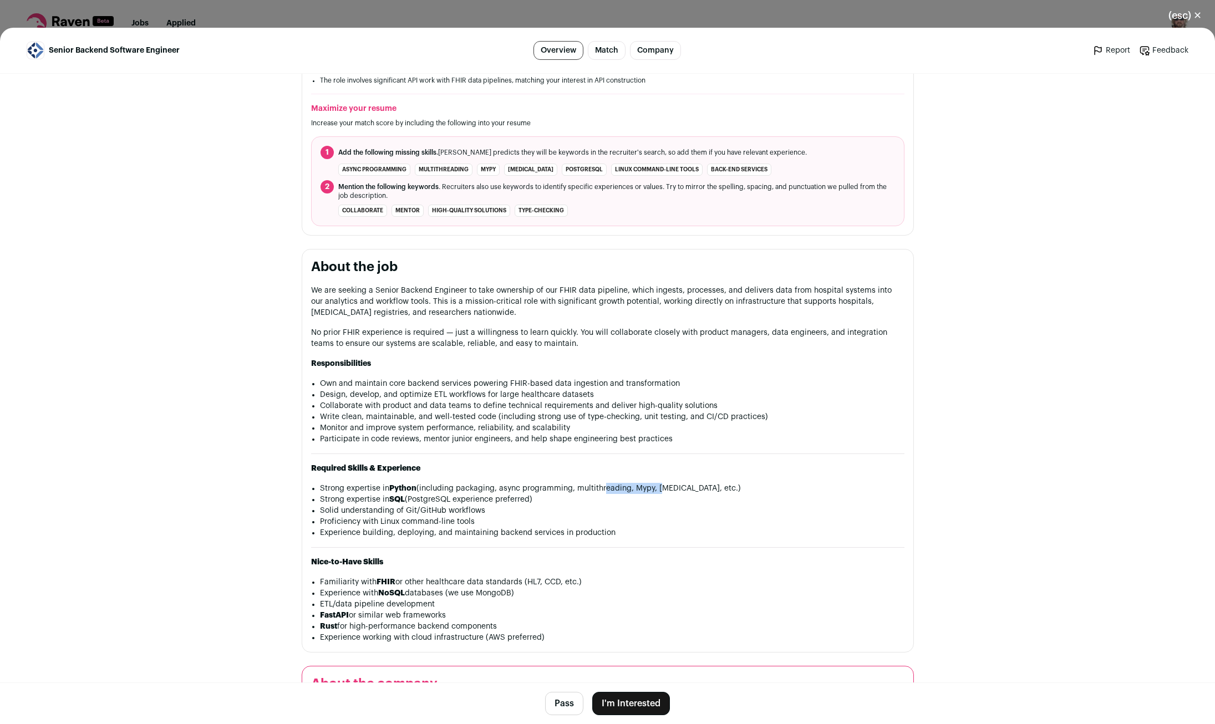
drag, startPoint x: 610, startPoint y: 490, endPoint x: 660, endPoint y: 490, distance: 50.5
click at [660, 490] on li "Strong expertise in Python (including packaging, async programming, multithread…" at bounding box center [612, 488] width 584 height 11
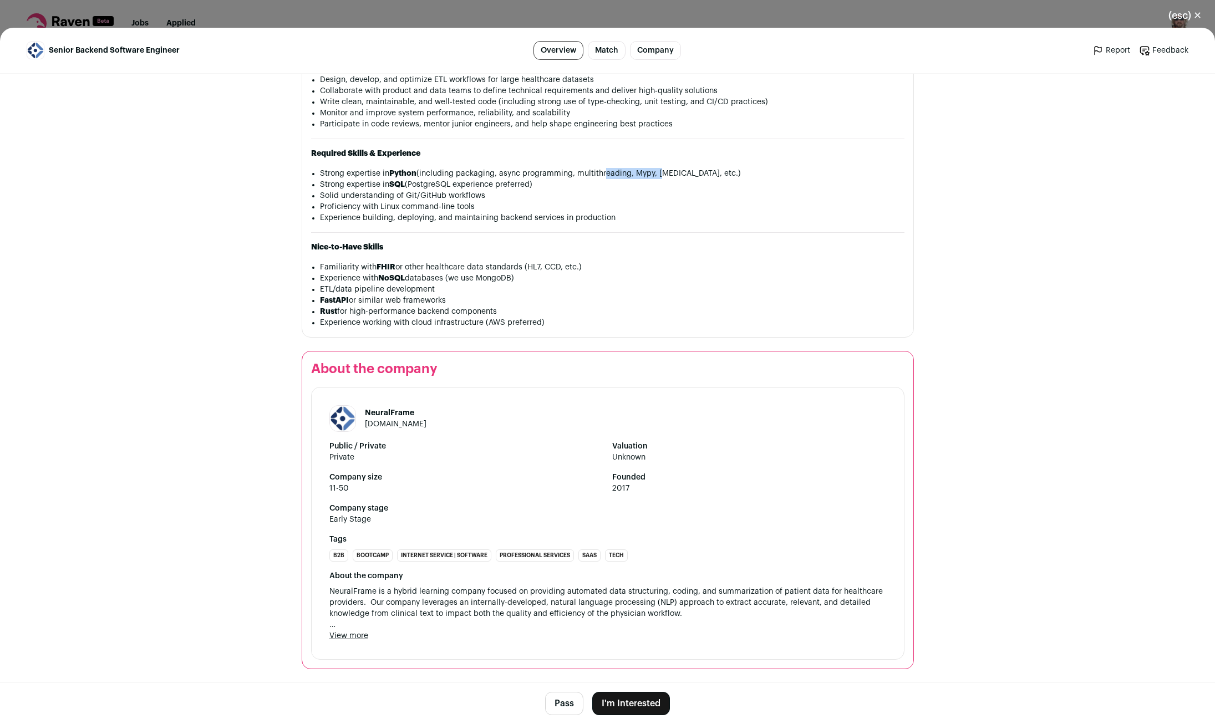
scroll to position [689, 0]
click at [610, 697] on button "I'm Interested" at bounding box center [631, 703] width 78 height 23
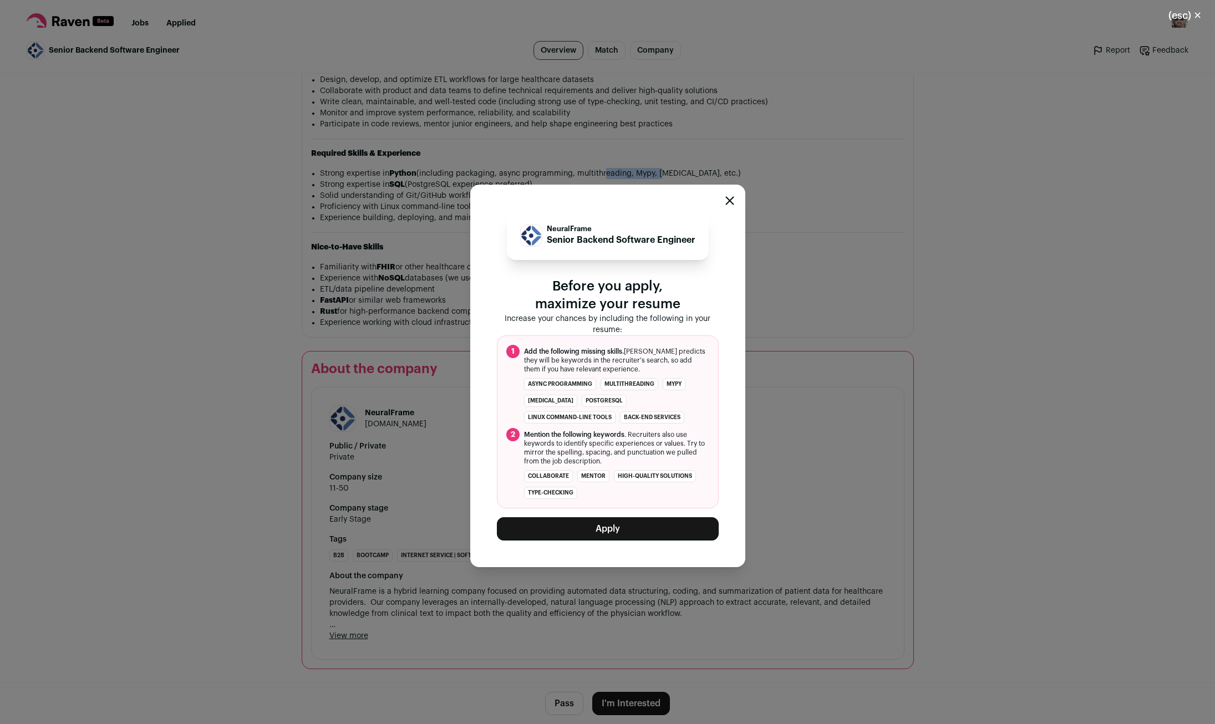
click at [597, 533] on button "Apply" at bounding box center [608, 528] width 222 height 23
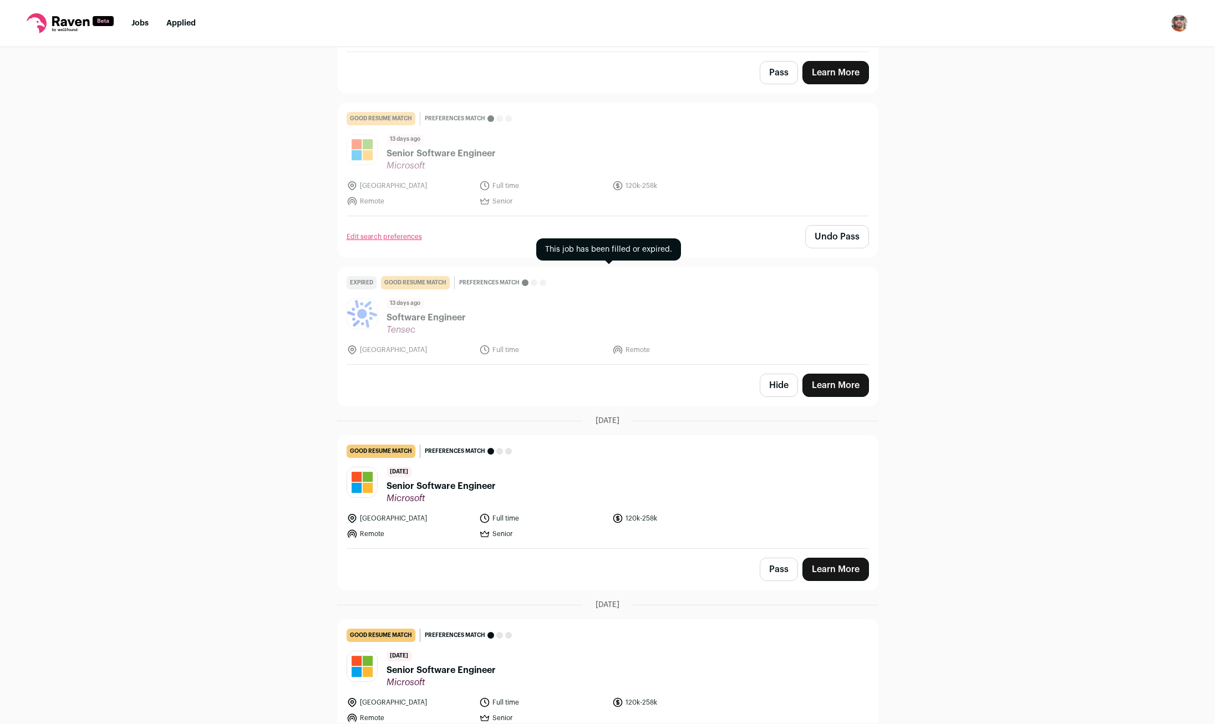
click at [439, 323] on span "Software Engineer" at bounding box center [425, 317] width 79 height 13
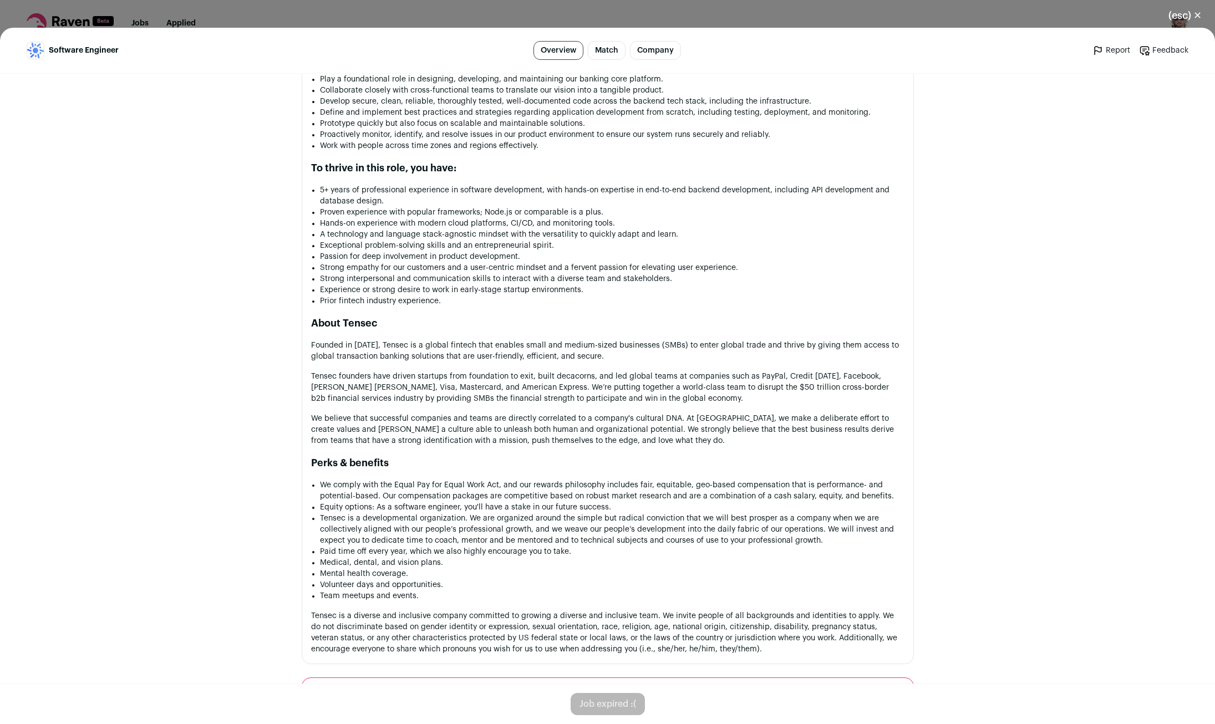
click at [783, 21] on div "(esc) ✕ Software Engineer Overview Match Company Report Feedback Report Feedbac…" at bounding box center [607, 362] width 1215 height 724
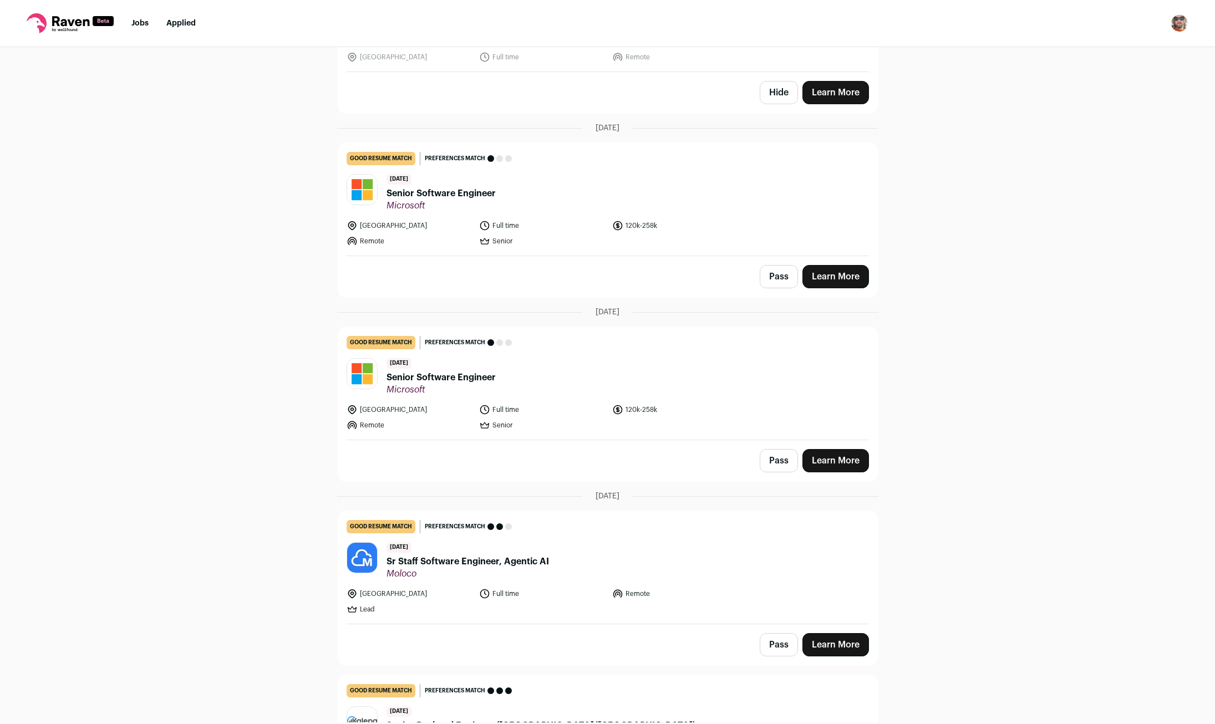
scroll to position [366, 0]
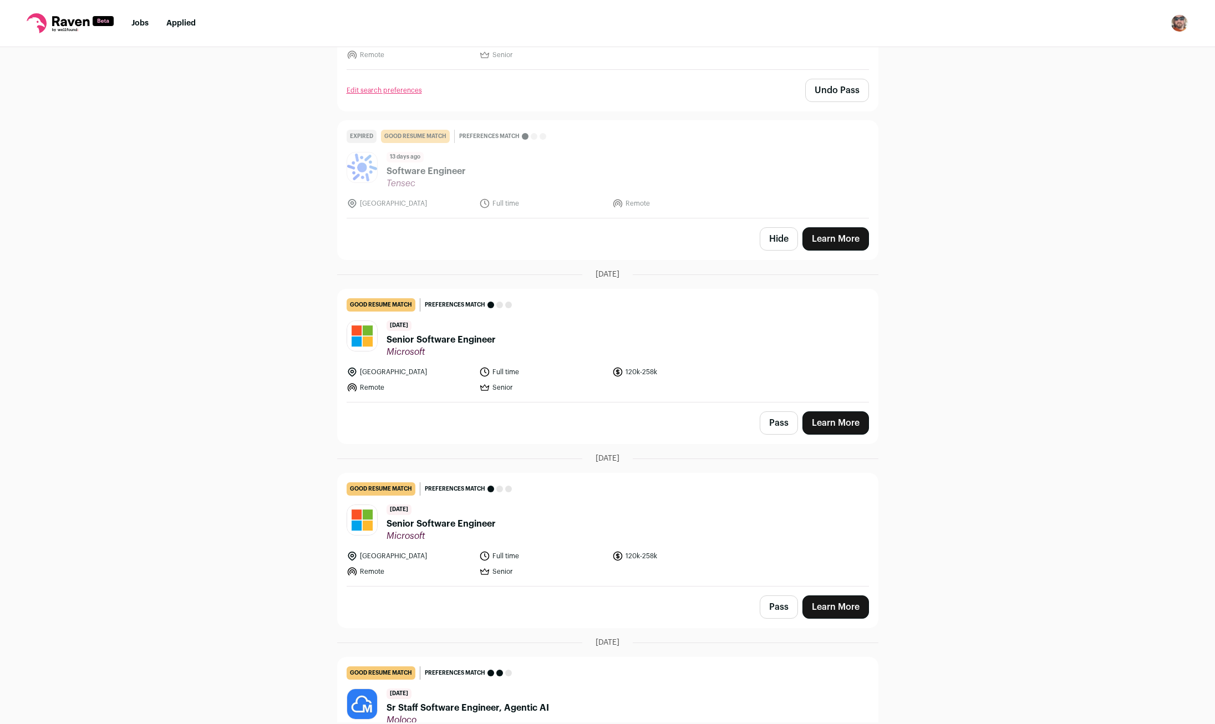
click at [771, 417] on button "Pass" at bounding box center [779, 422] width 38 height 23
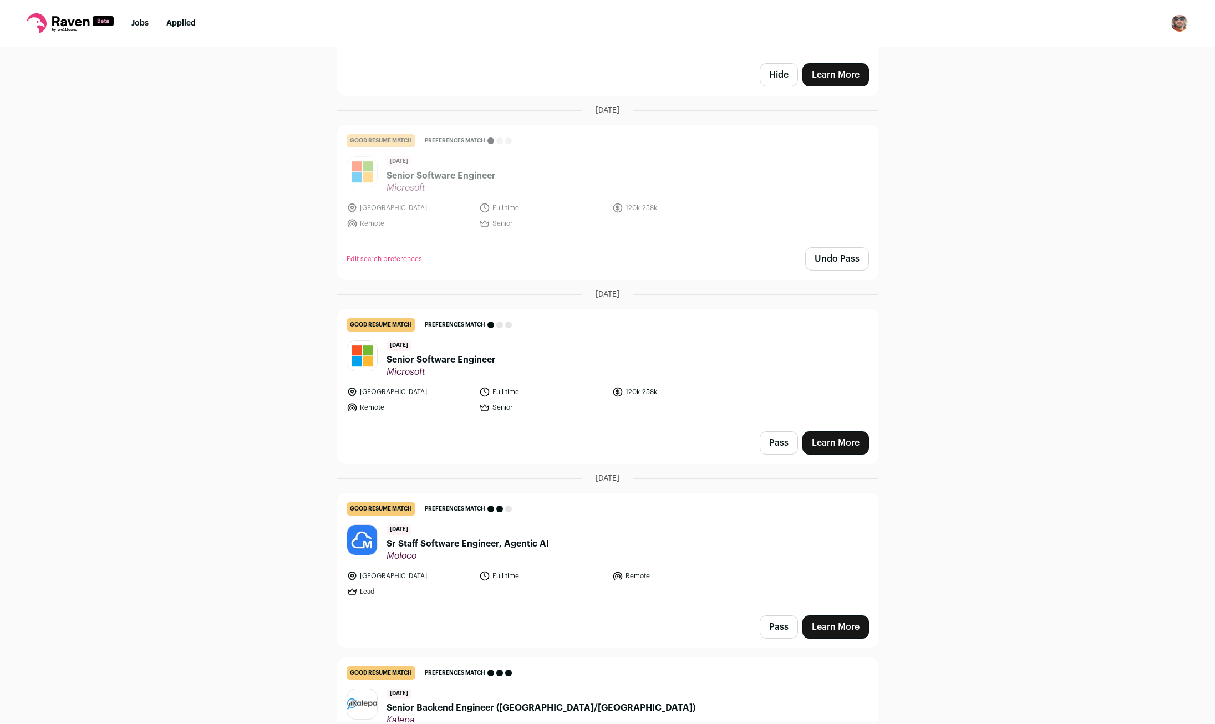
click at [775, 447] on button "Pass" at bounding box center [779, 442] width 38 height 23
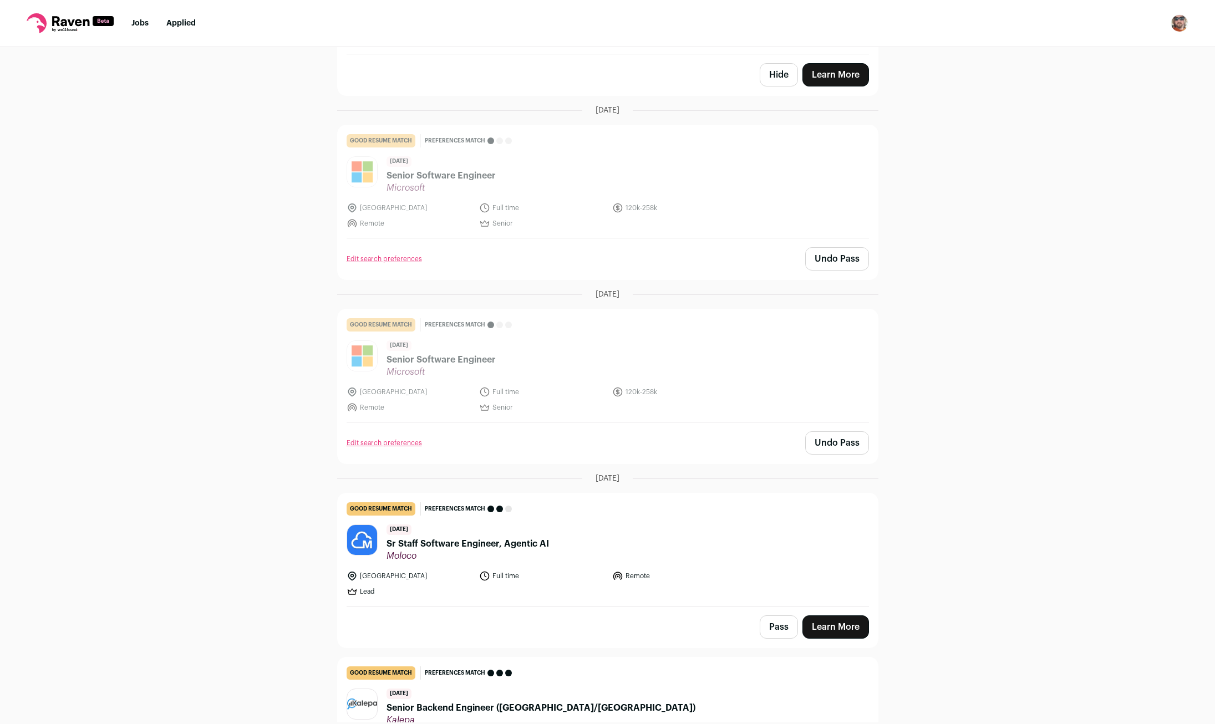
click at [432, 548] on span "Sr Staff Software Engineer, Agentic AI" at bounding box center [467, 543] width 162 height 13
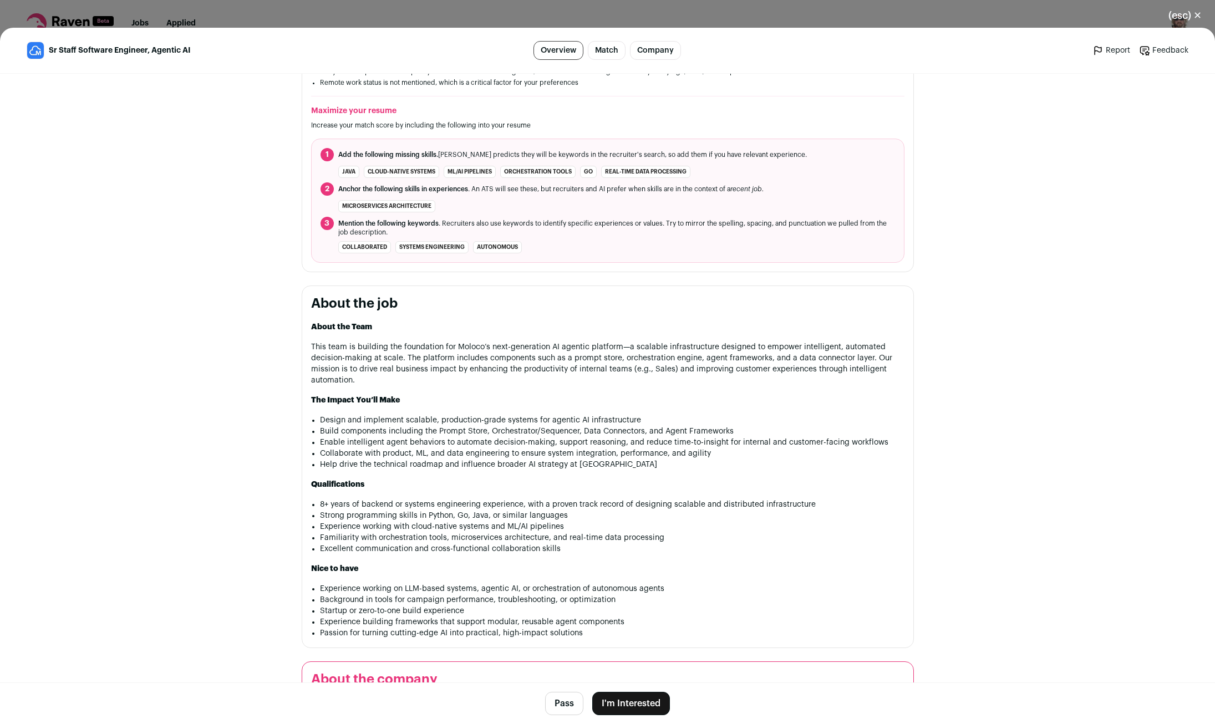
click at [560, 706] on button "Pass" at bounding box center [564, 703] width 38 height 23
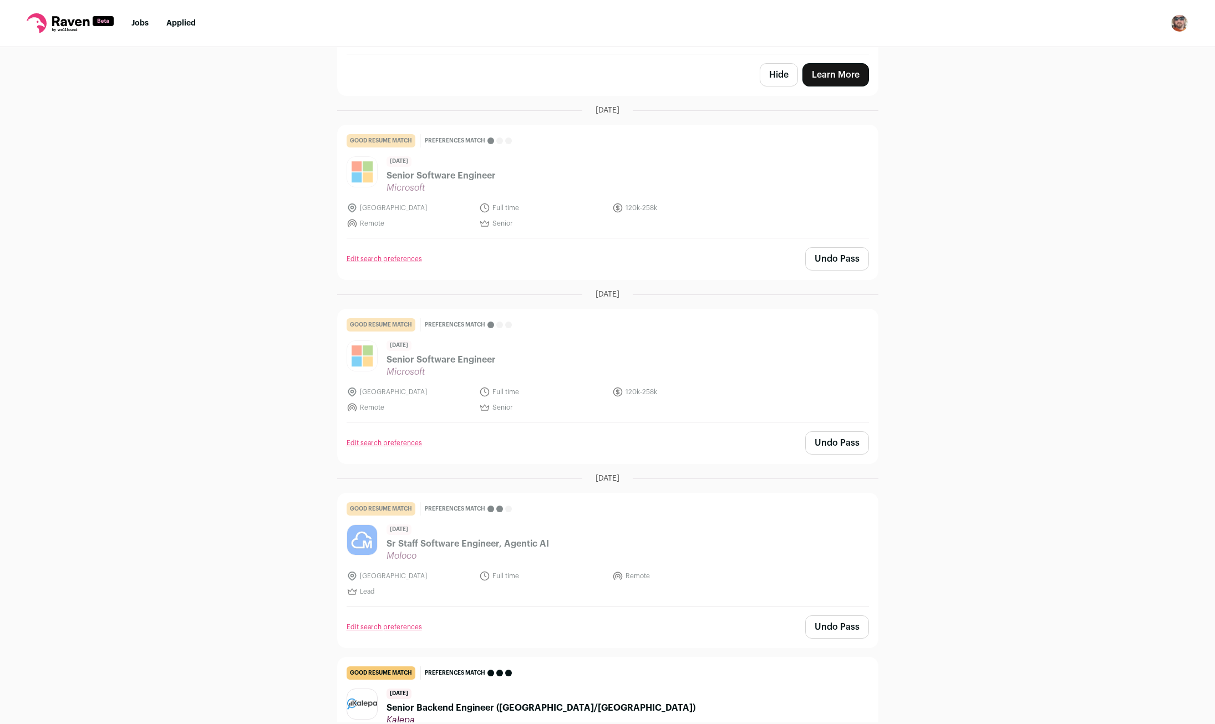
click at [238, 368] on div "Top job picks for you 14 results Hide jobs missing dealbreakers? [DATE] good re…" at bounding box center [607, 384] width 1215 height 675
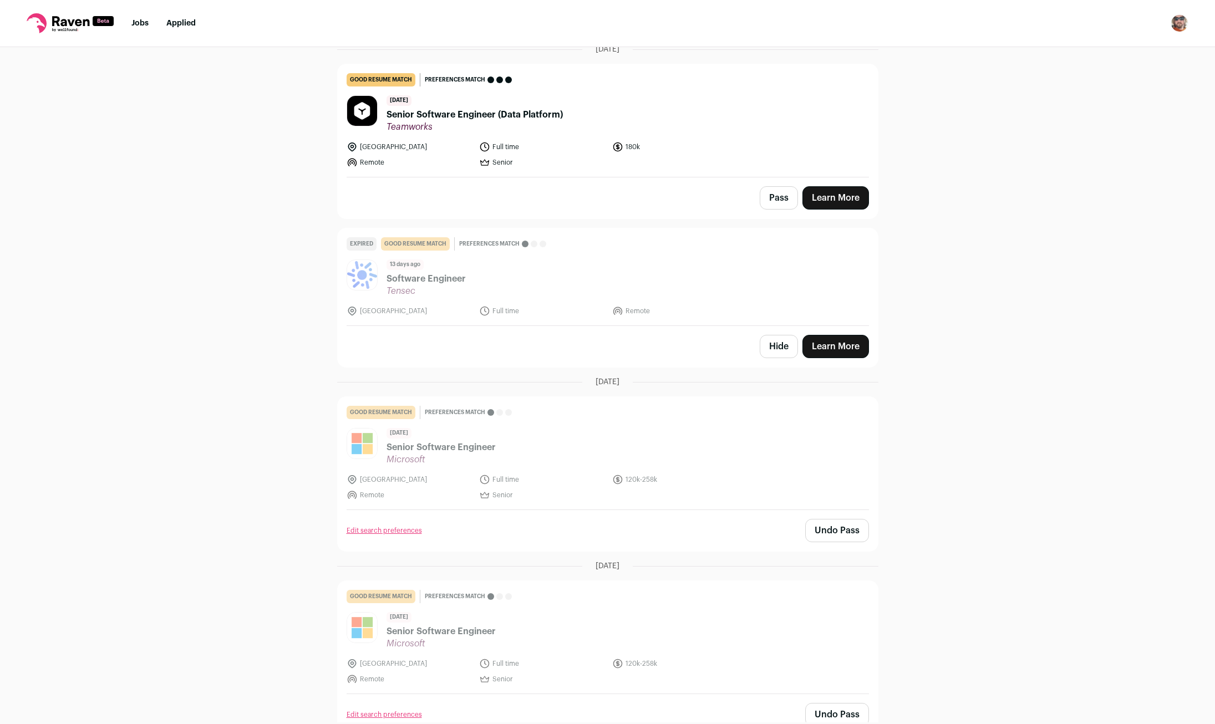
scroll to position [0, 0]
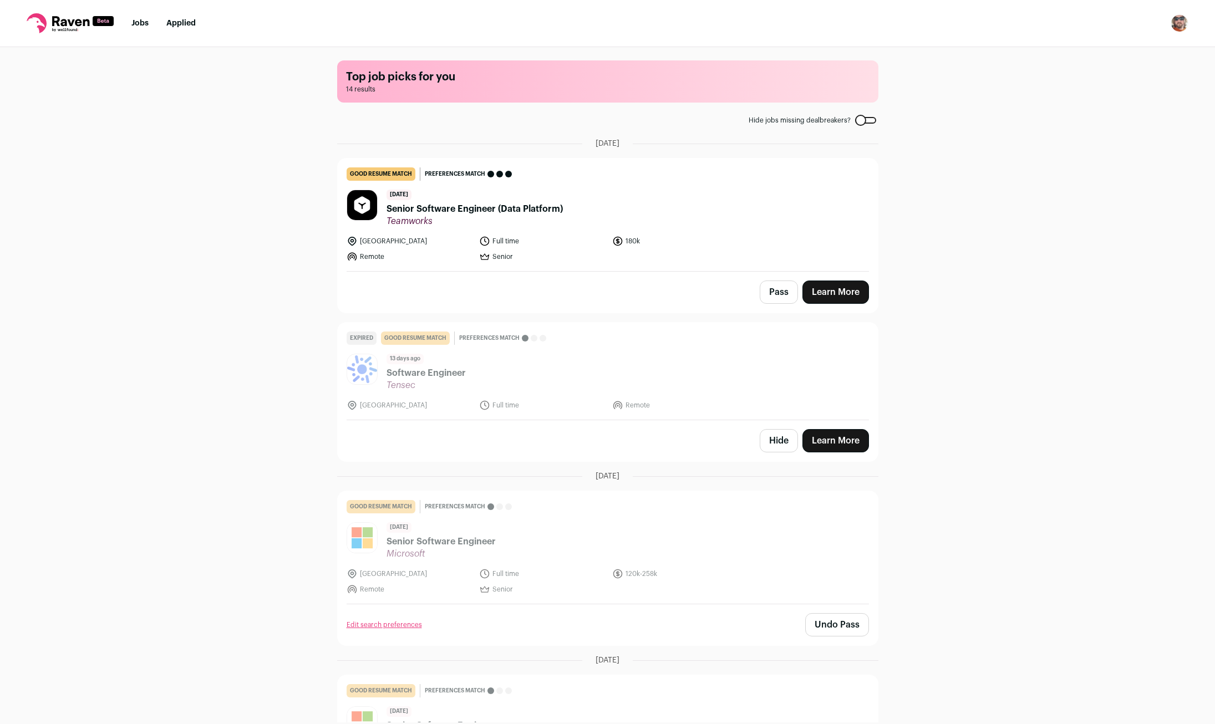
click at [772, 293] on button "Pass" at bounding box center [779, 292] width 38 height 23
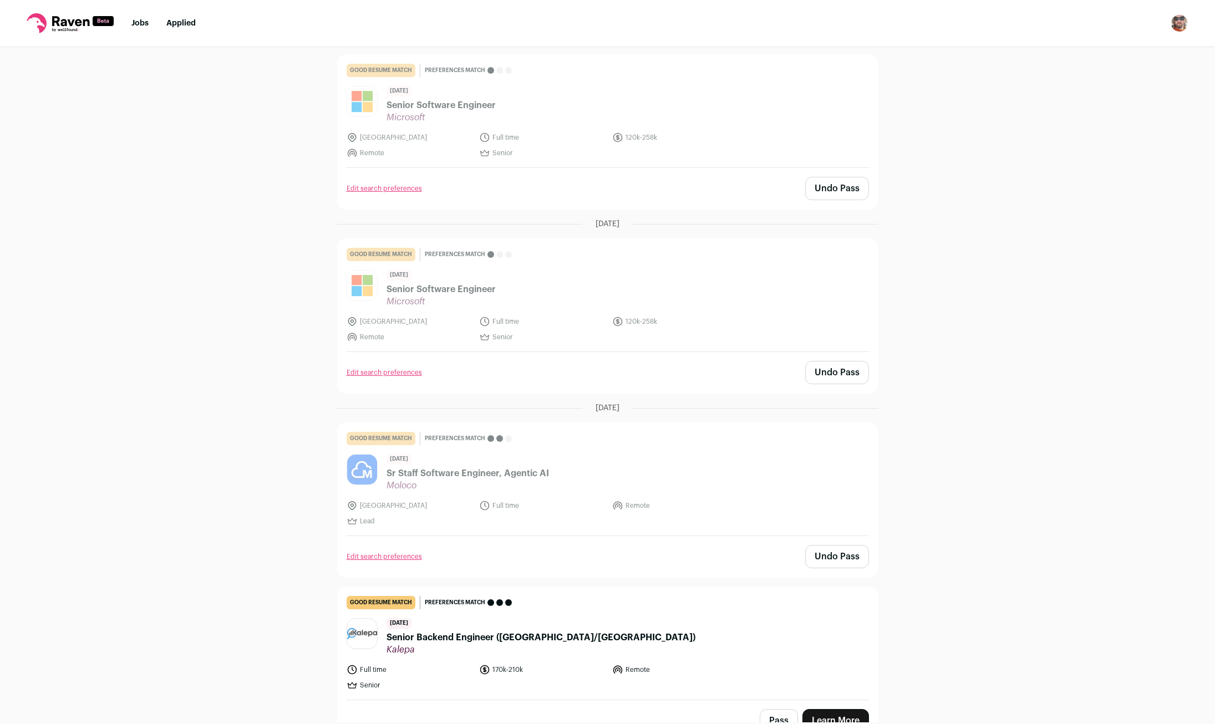
scroll to position [439, 0]
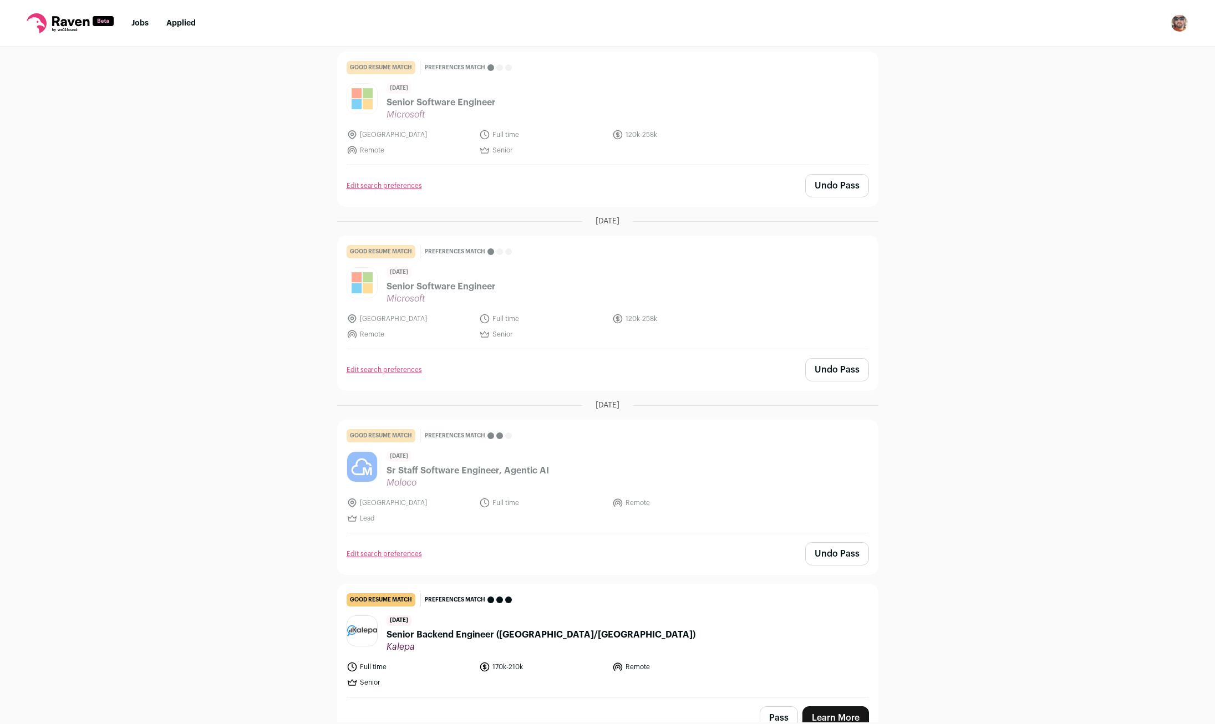
click at [759, 293] on header "[DATE] Senior Software Engineer Microsoft" at bounding box center [607, 285] width 522 height 37
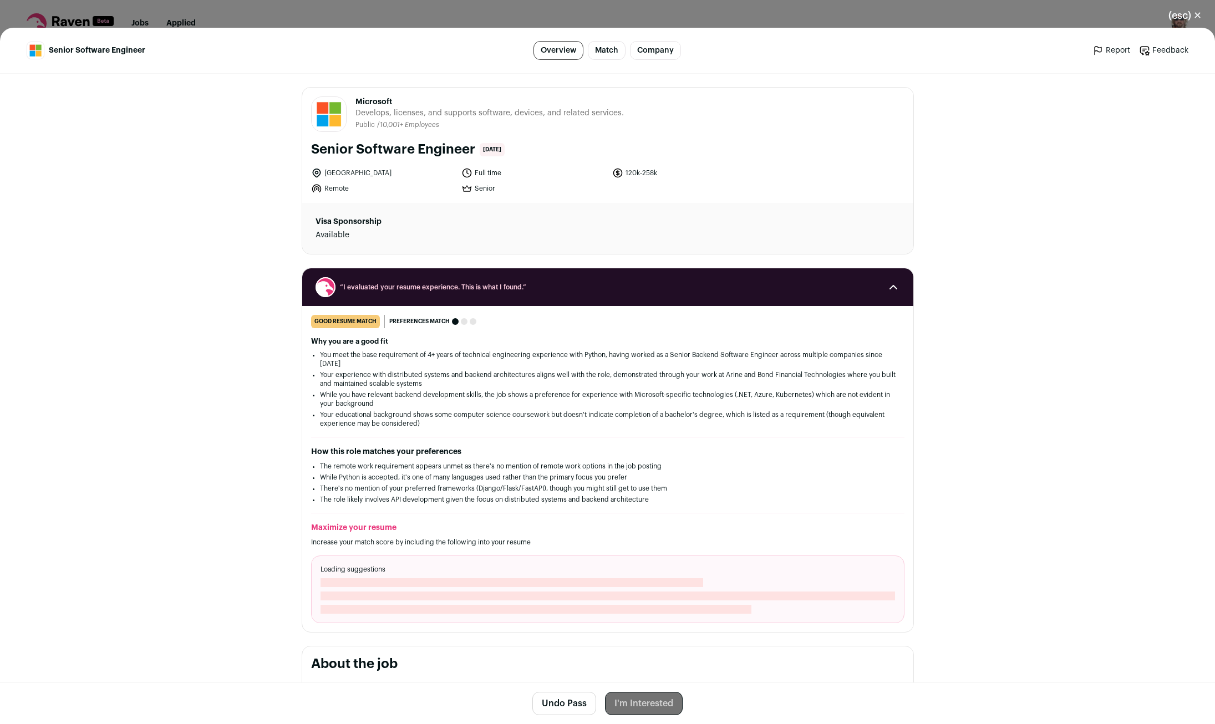
scroll to position [366, 0]
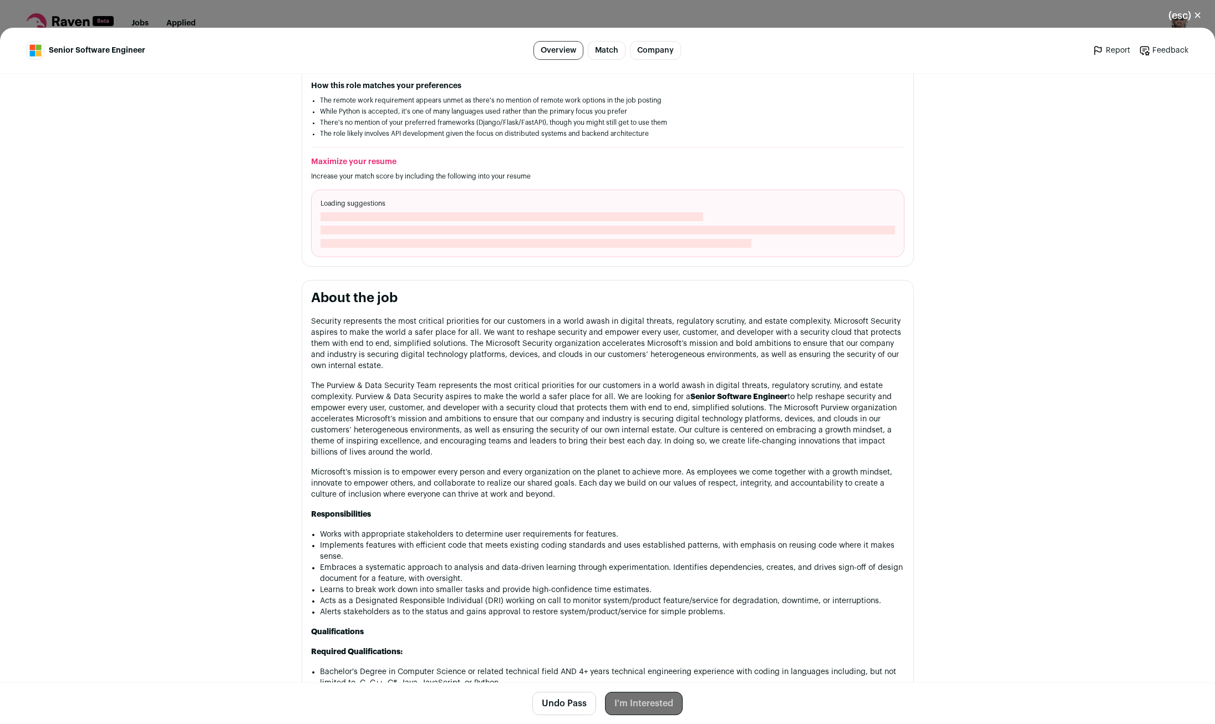
click at [1002, 23] on div "(esc) ✕ Senior Software Engineer Overview Match Company Report Feedback Report …" at bounding box center [607, 362] width 1215 height 724
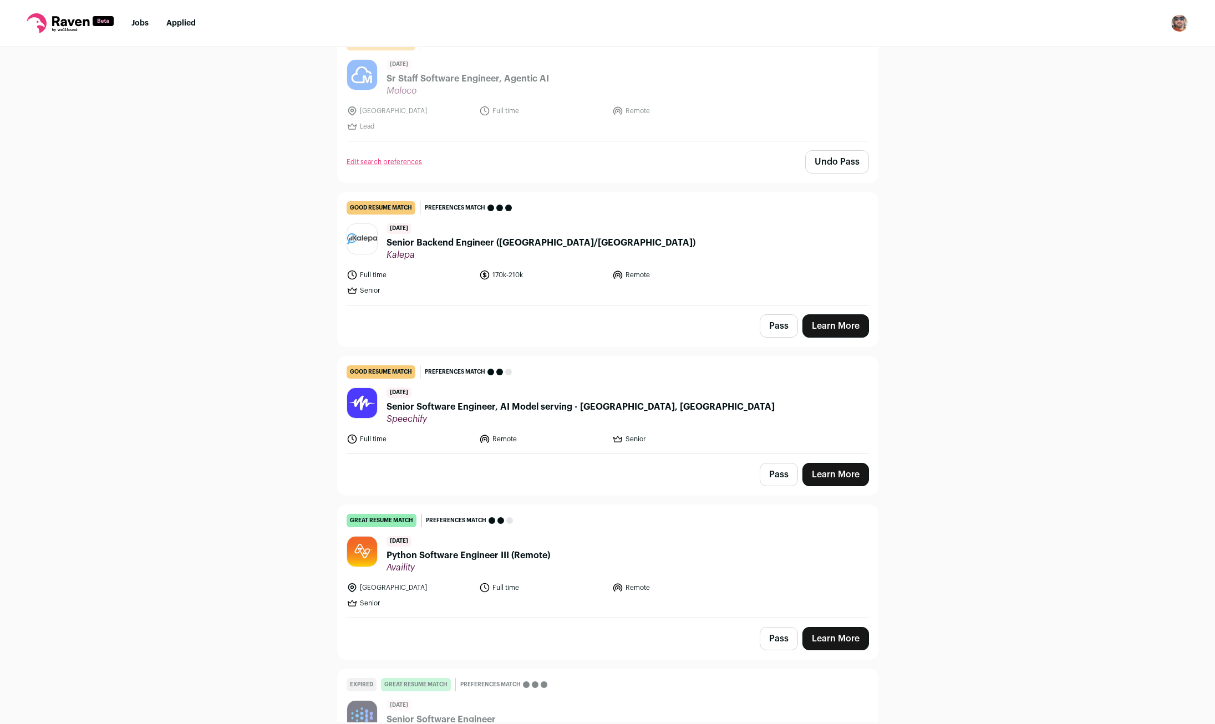
scroll to position [878, 0]
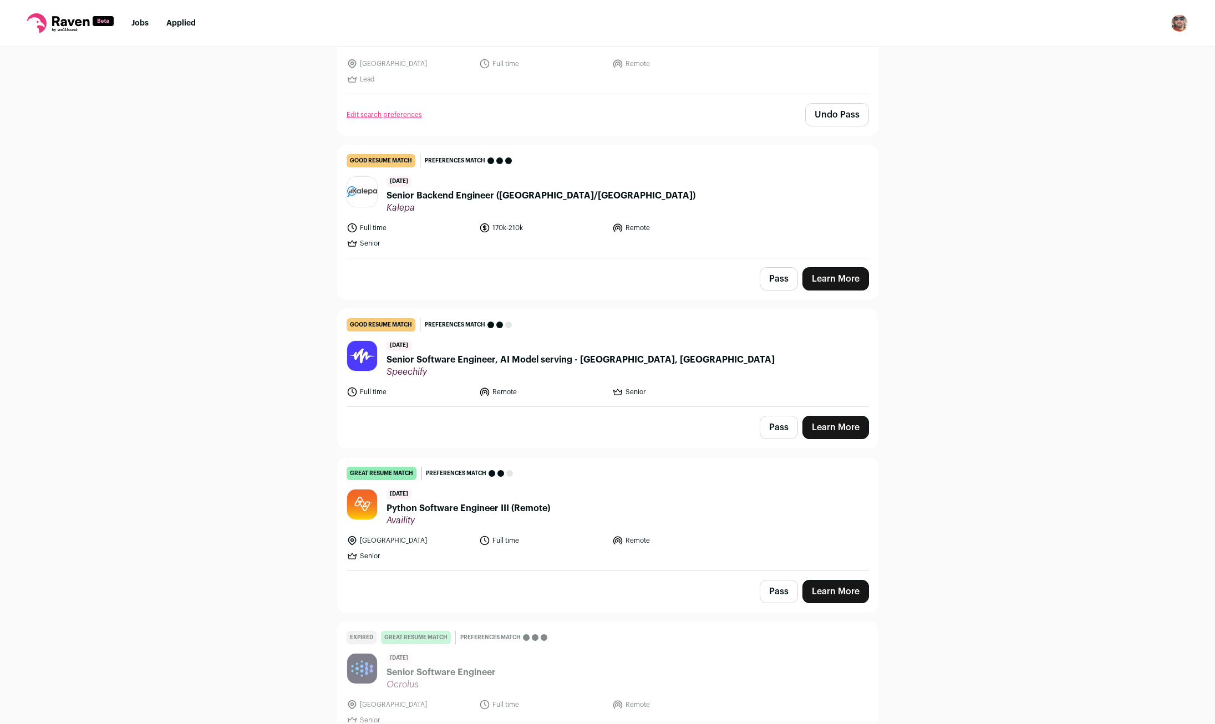
click at [774, 281] on button "Pass" at bounding box center [779, 278] width 38 height 23
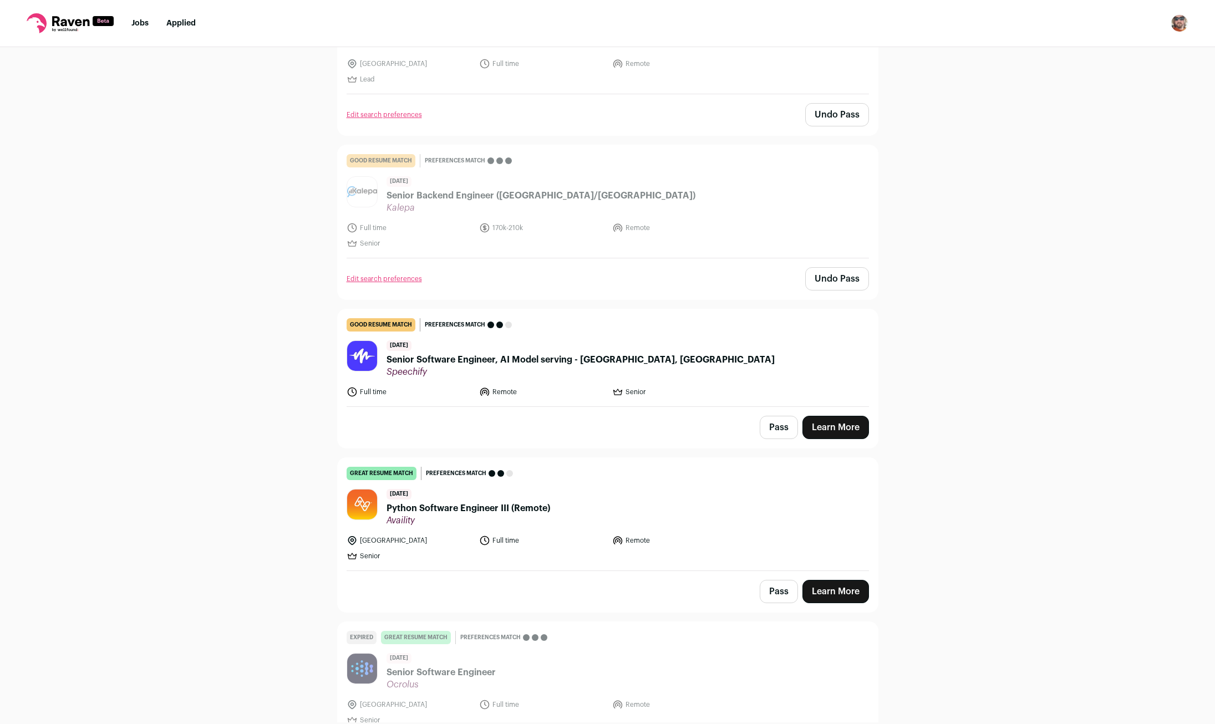
click at [789, 429] on button "Pass" at bounding box center [779, 427] width 38 height 23
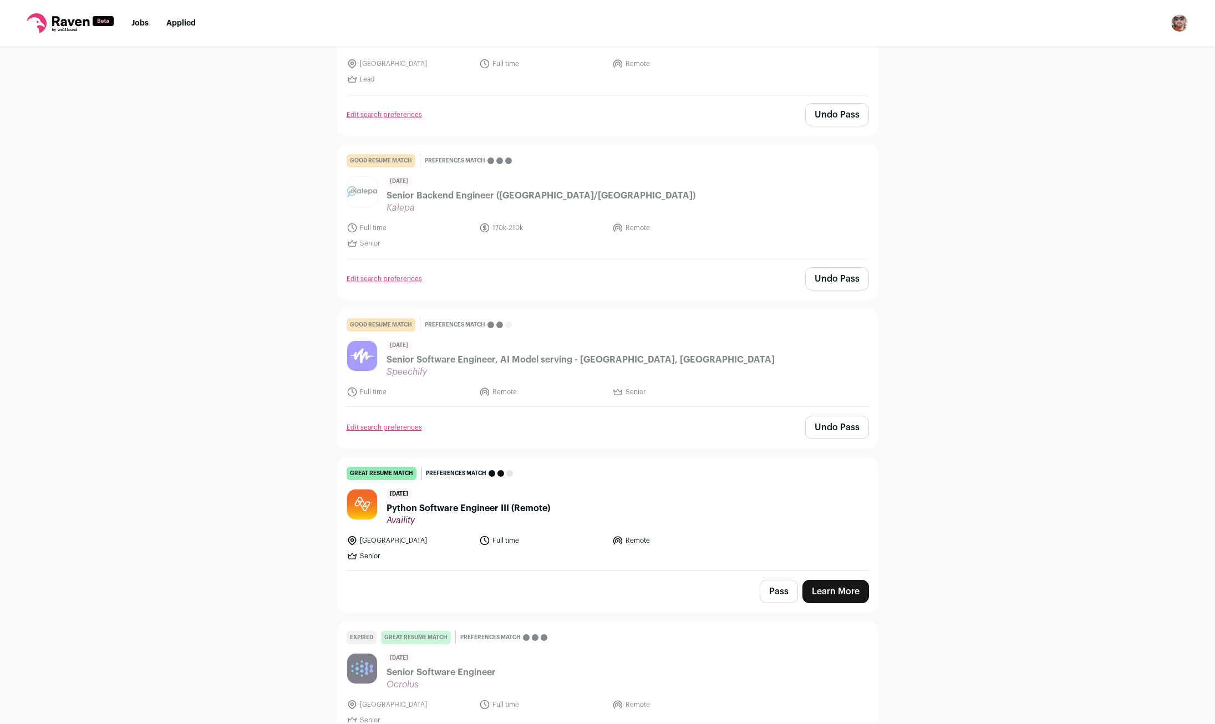
click at [778, 602] on button "Pass" at bounding box center [779, 591] width 38 height 23
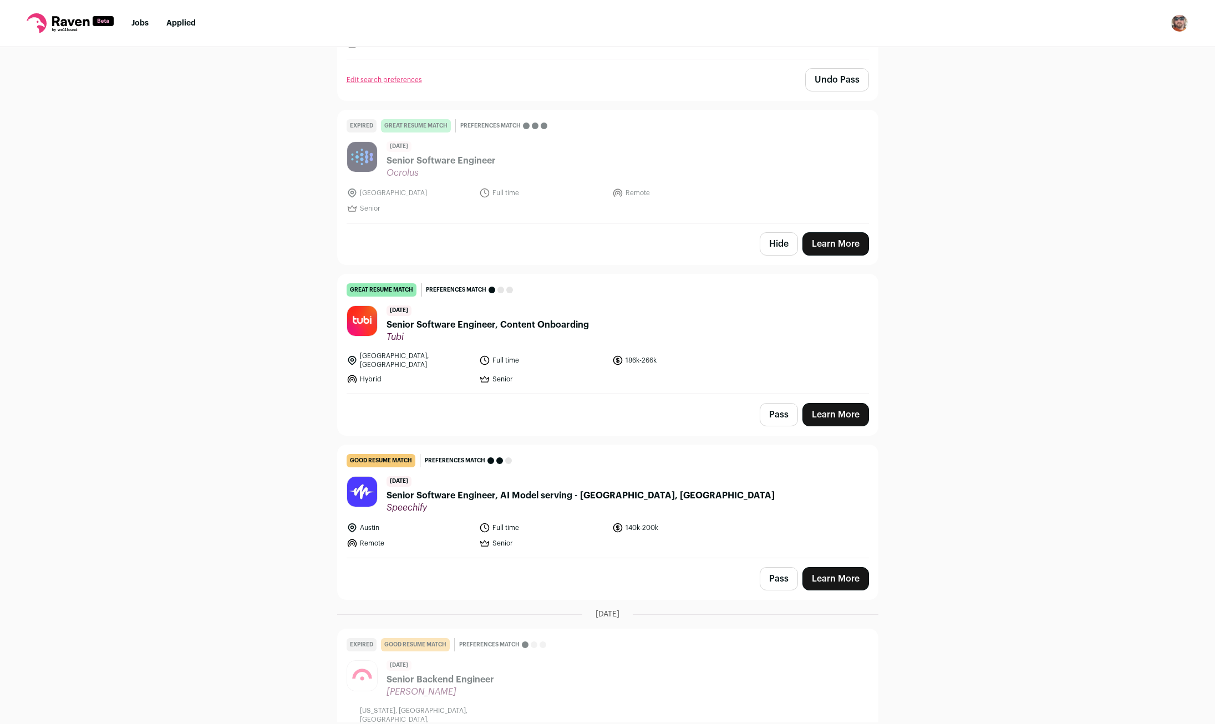
scroll to position [1390, 0]
click at [779, 405] on button "Pass" at bounding box center [779, 413] width 38 height 23
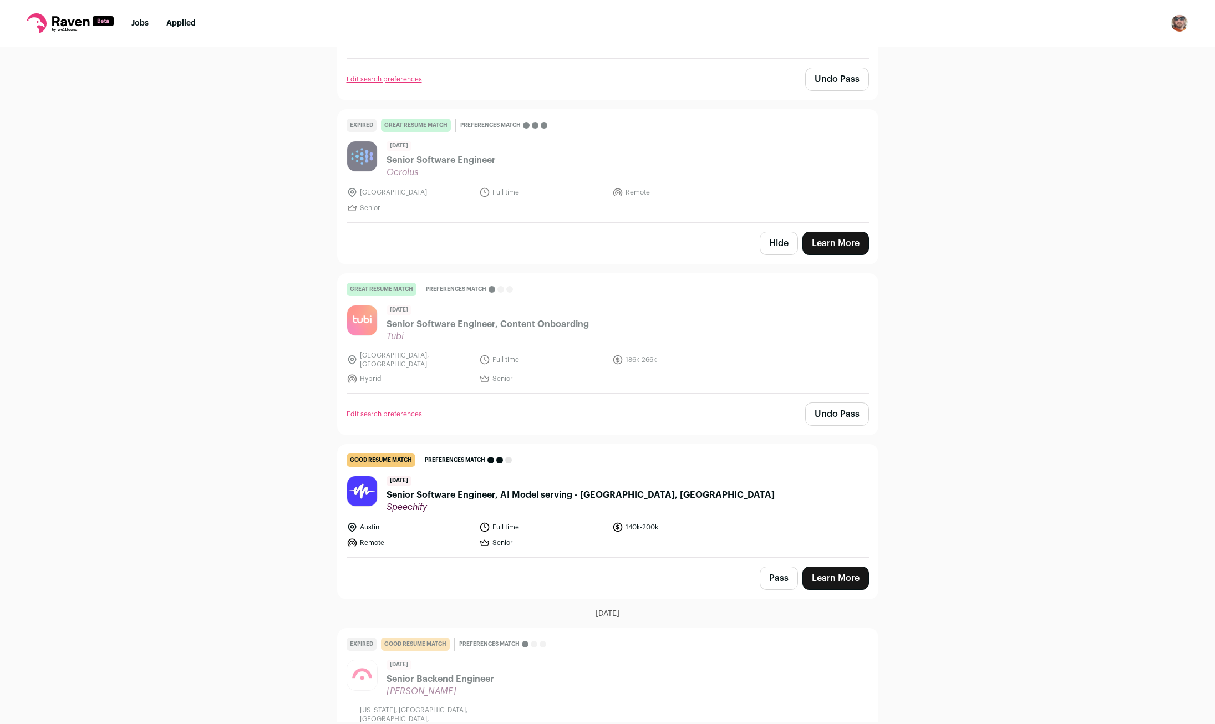
click at [779, 572] on button "Pass" at bounding box center [779, 578] width 38 height 23
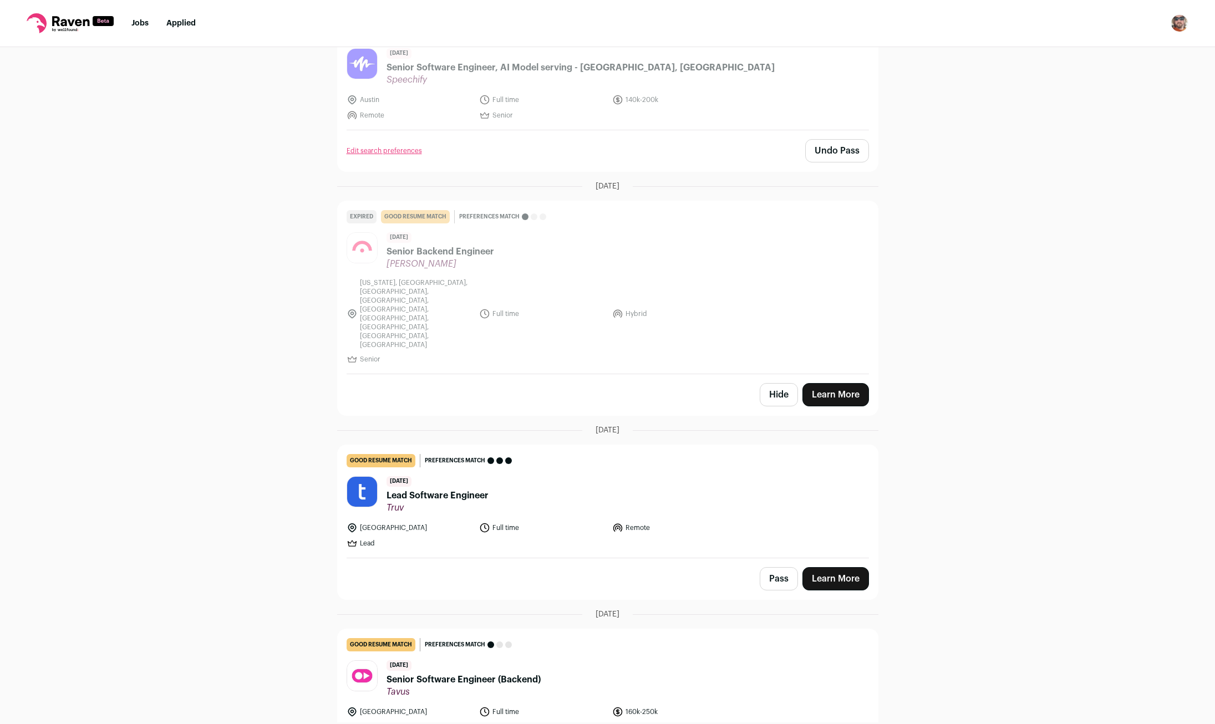
scroll to position [1828, 0]
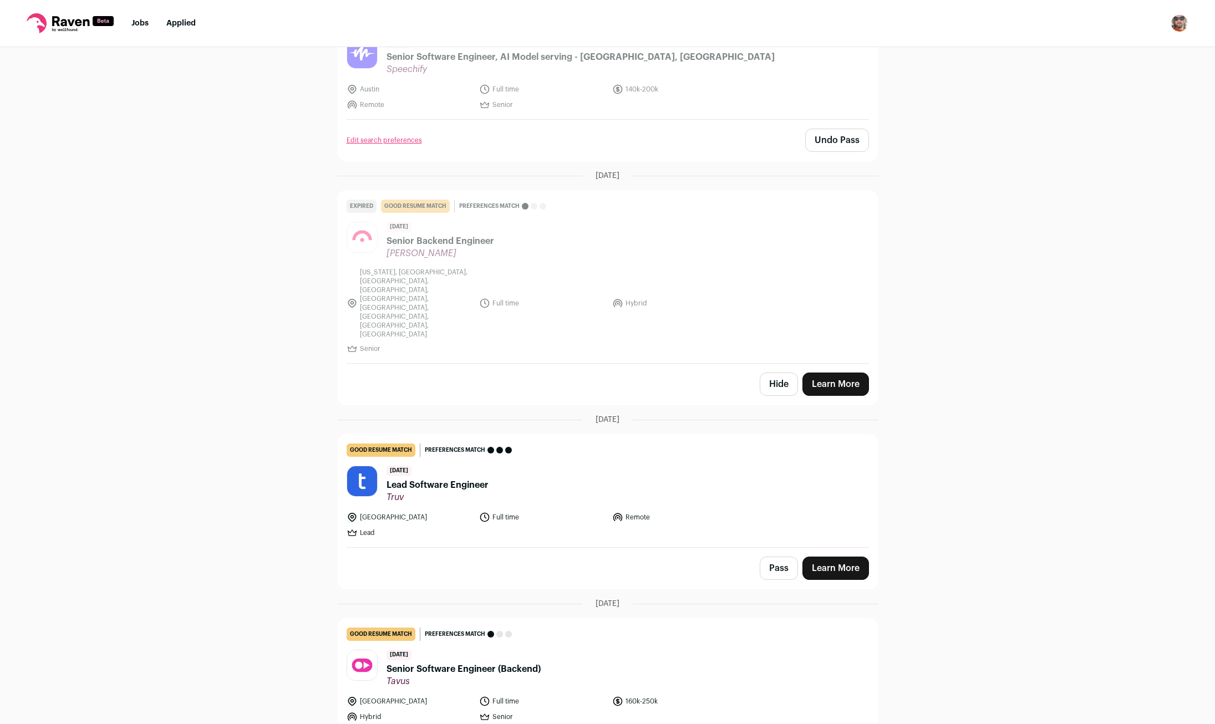
click at [776, 557] on button "Pass" at bounding box center [779, 568] width 38 height 23
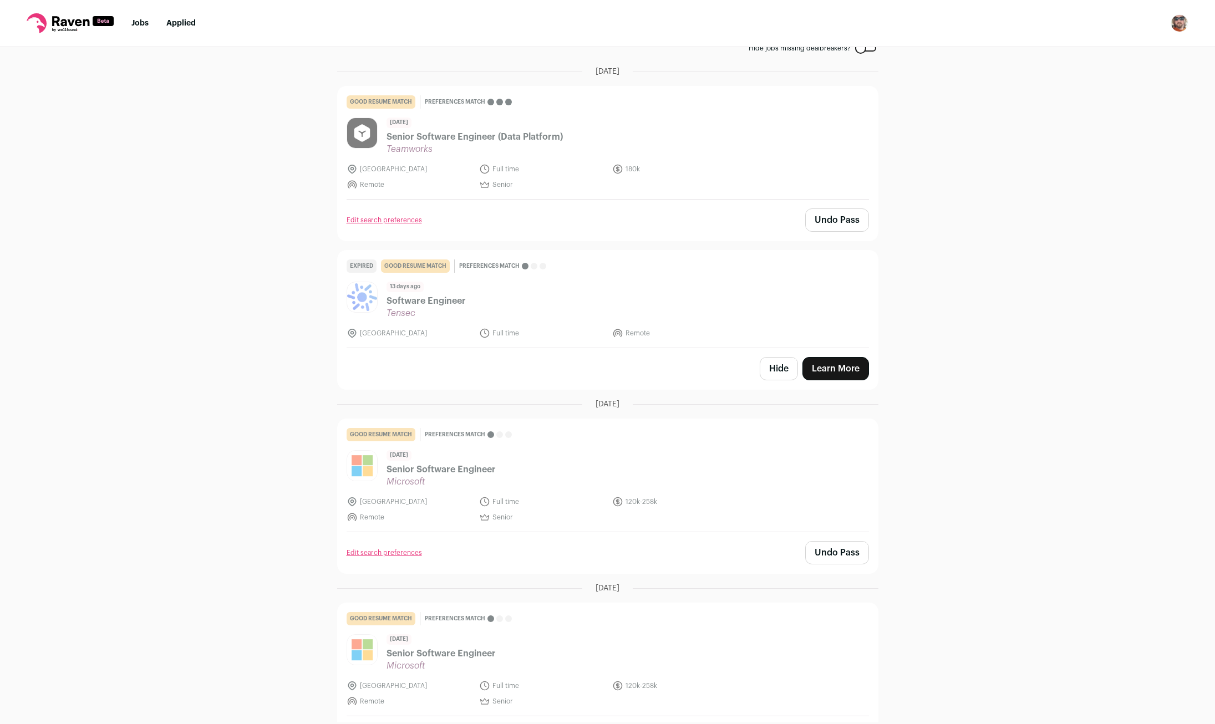
scroll to position [0, 0]
